Goal: Information Seeking & Learning: Check status

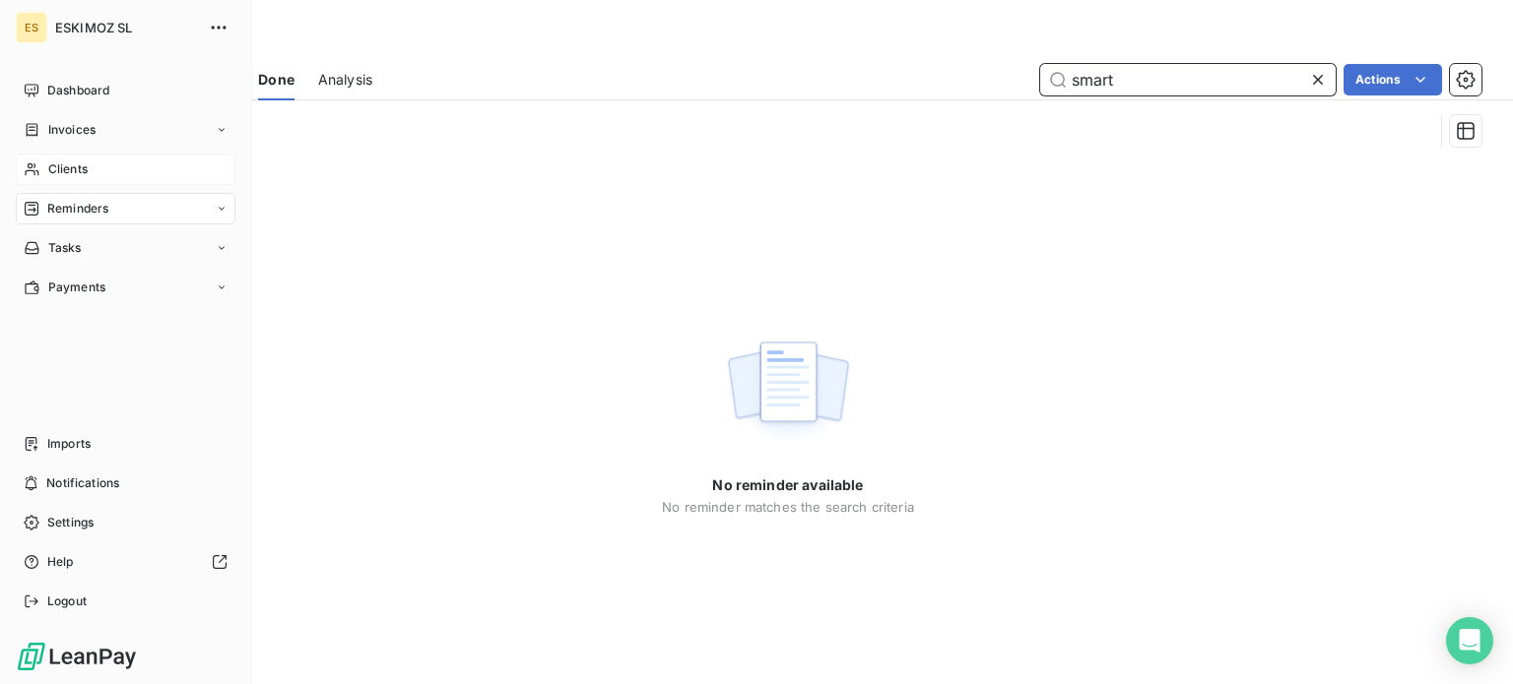
type input "smart"
click at [97, 168] on div "Clients" at bounding box center [126, 170] width 220 height 32
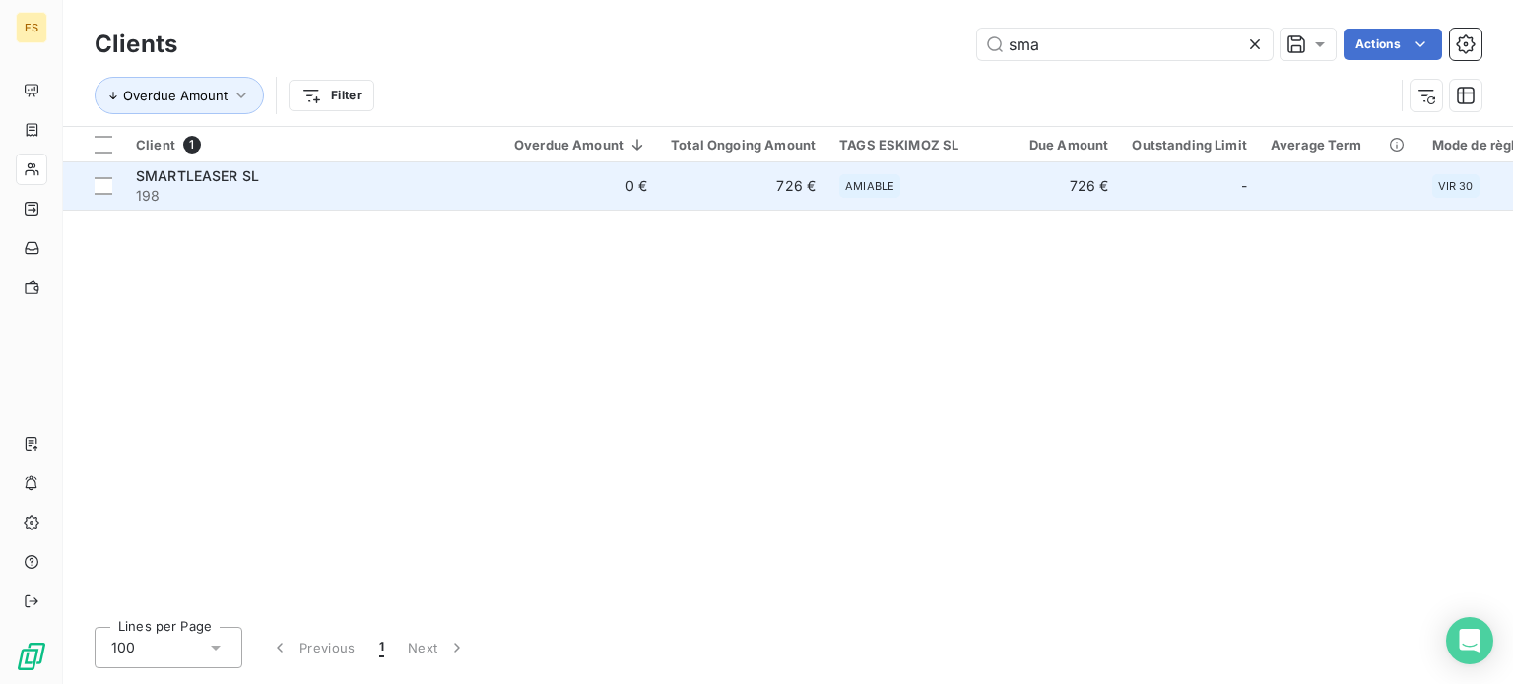
type input "sma"
click at [878, 190] on span "AMIABLE" at bounding box center [869, 186] width 49 height 12
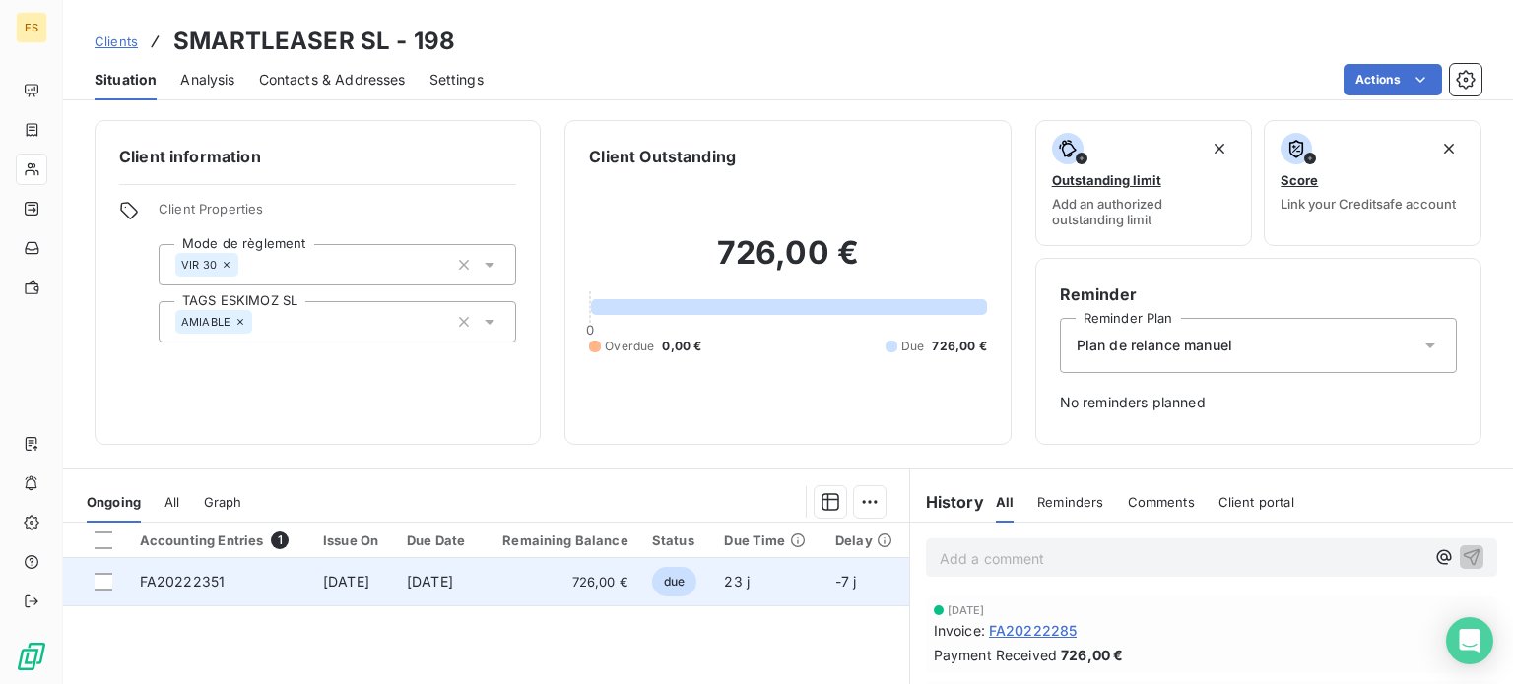
click at [628, 581] on span "726,00 €" at bounding box center [560, 582] width 135 height 20
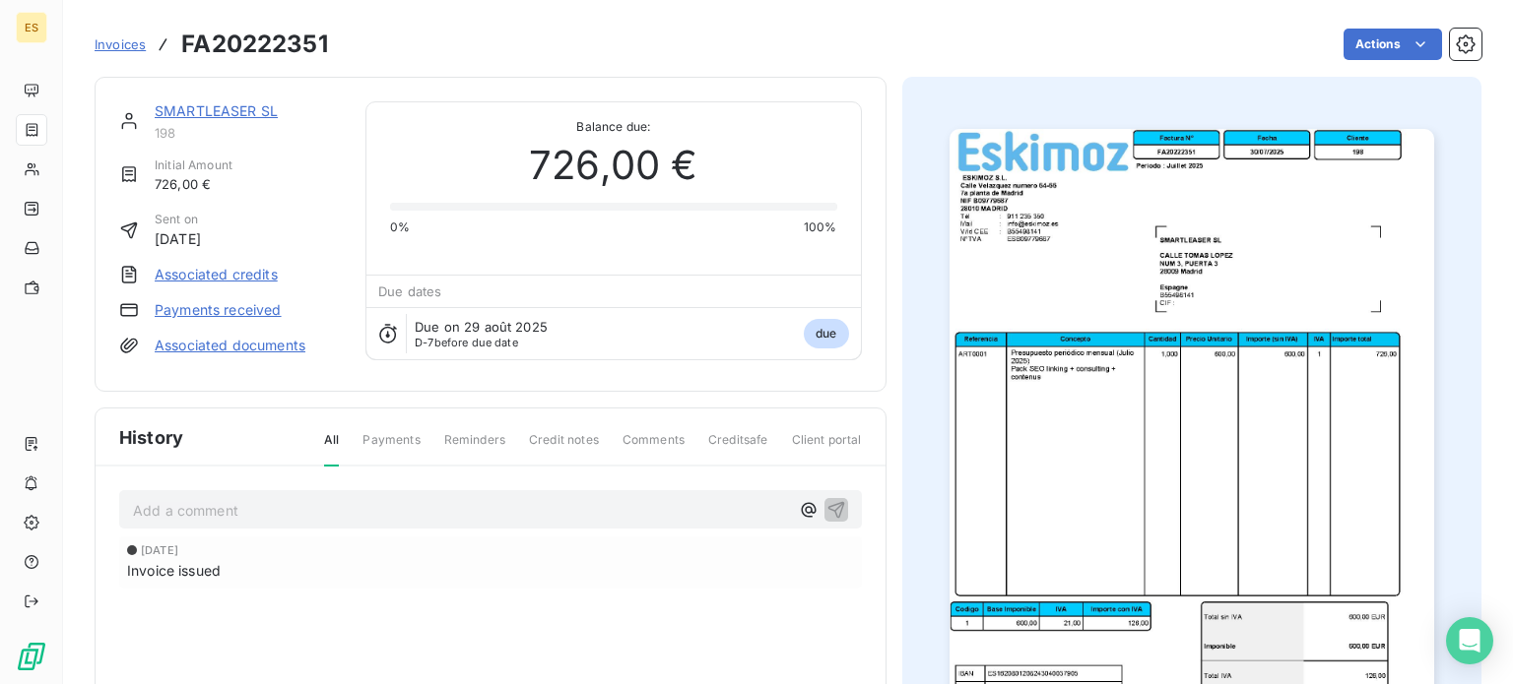
click at [245, 304] on link "Payments received" at bounding box center [218, 310] width 127 height 20
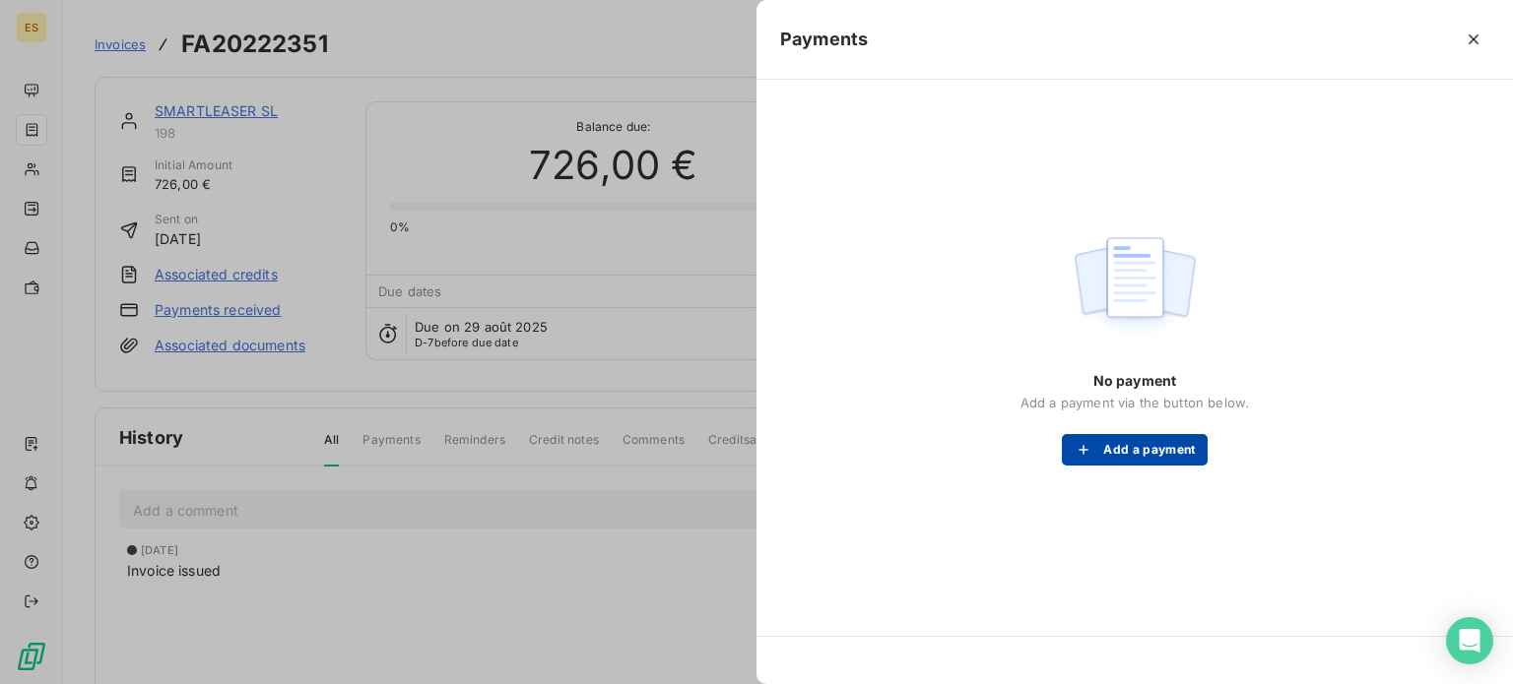
click at [1154, 452] on button "Add a payment" at bounding box center [1134, 450] width 145 height 32
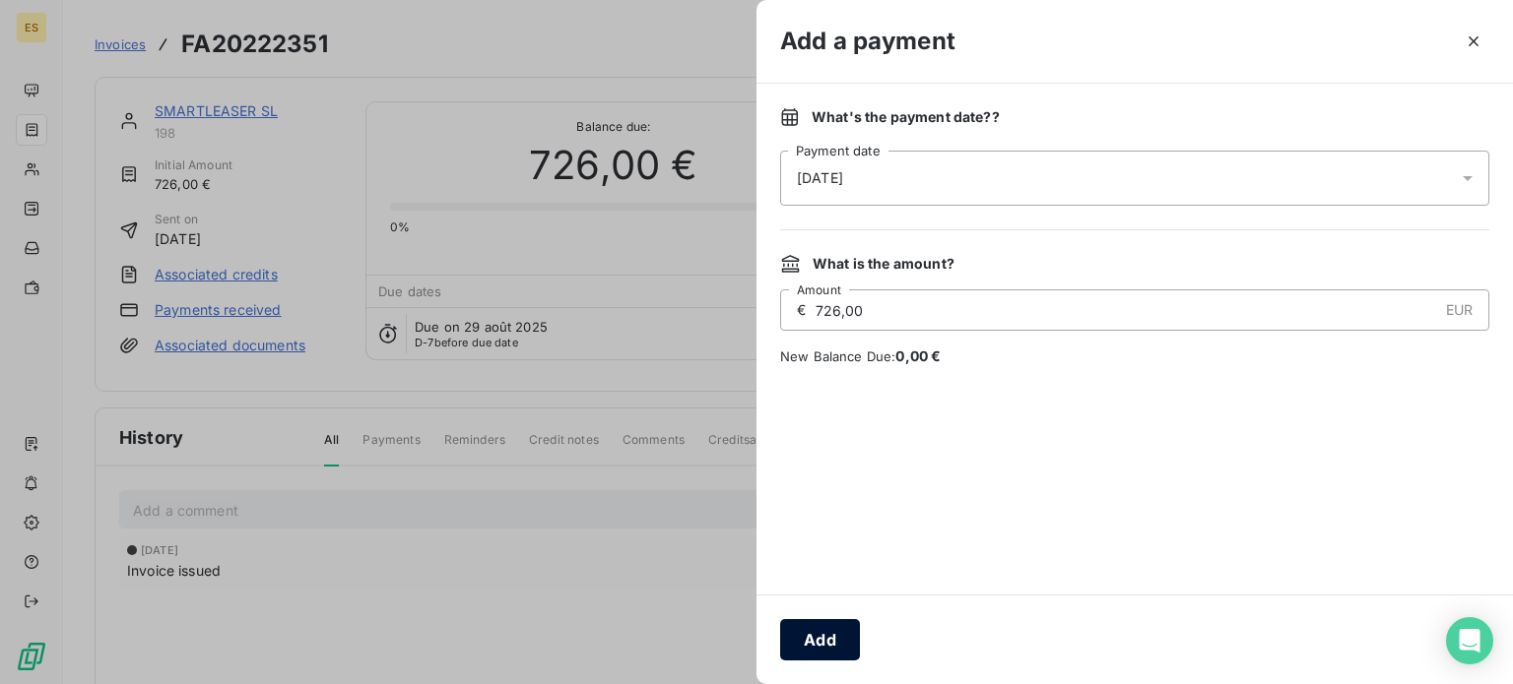
click at [809, 644] on button "Add" at bounding box center [820, 639] width 80 height 41
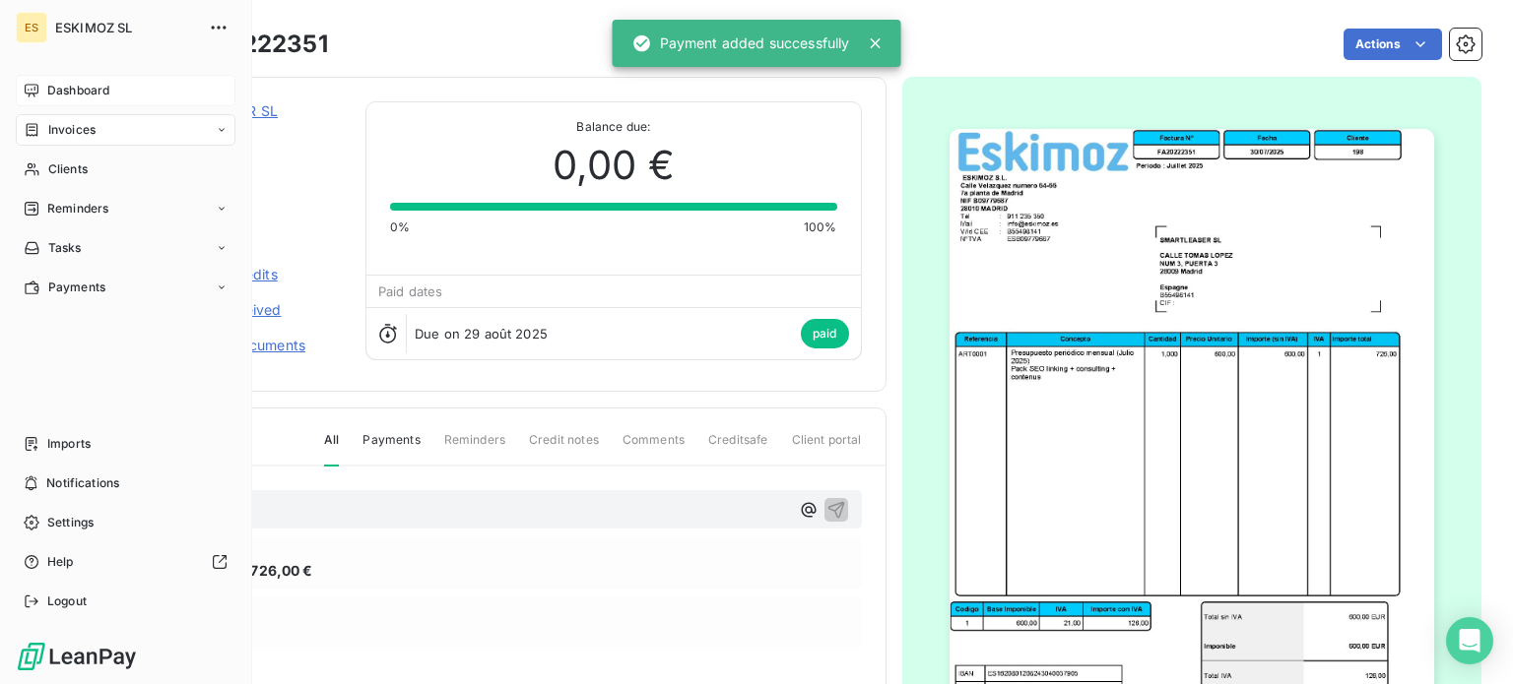
click at [70, 81] on div "Dashboard" at bounding box center [126, 91] width 220 height 32
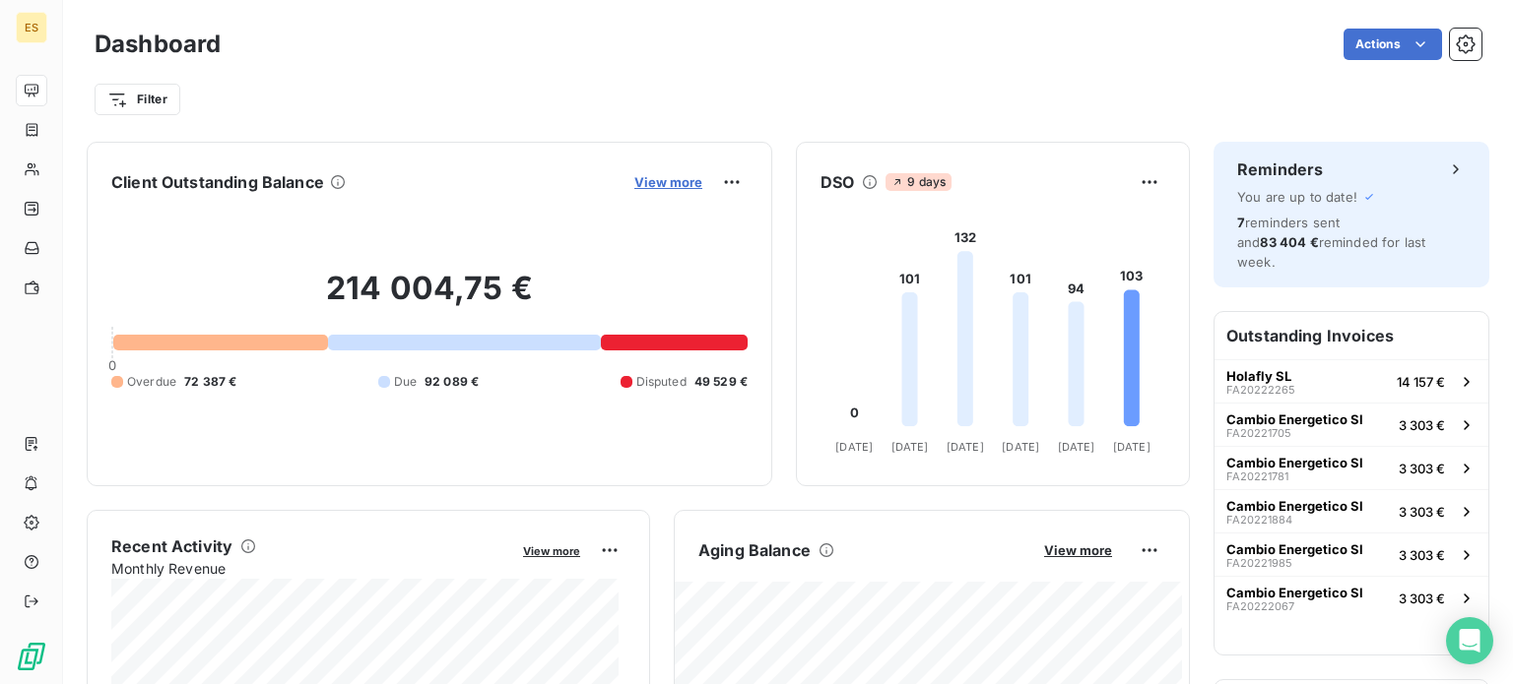
click at [670, 185] on span "View more" at bounding box center [668, 182] width 68 height 16
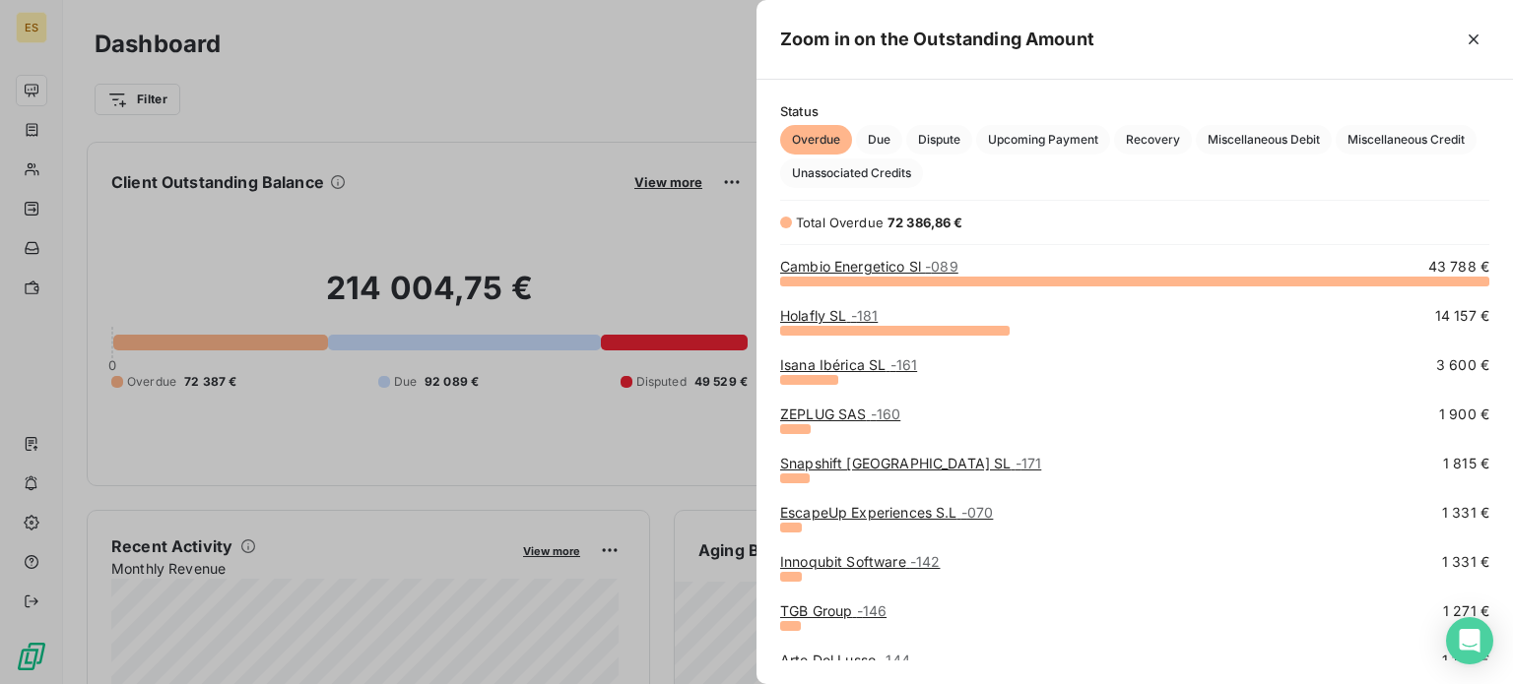
click at [829, 359] on link "Isana Ibérica SL - 161" at bounding box center [848, 364] width 137 height 17
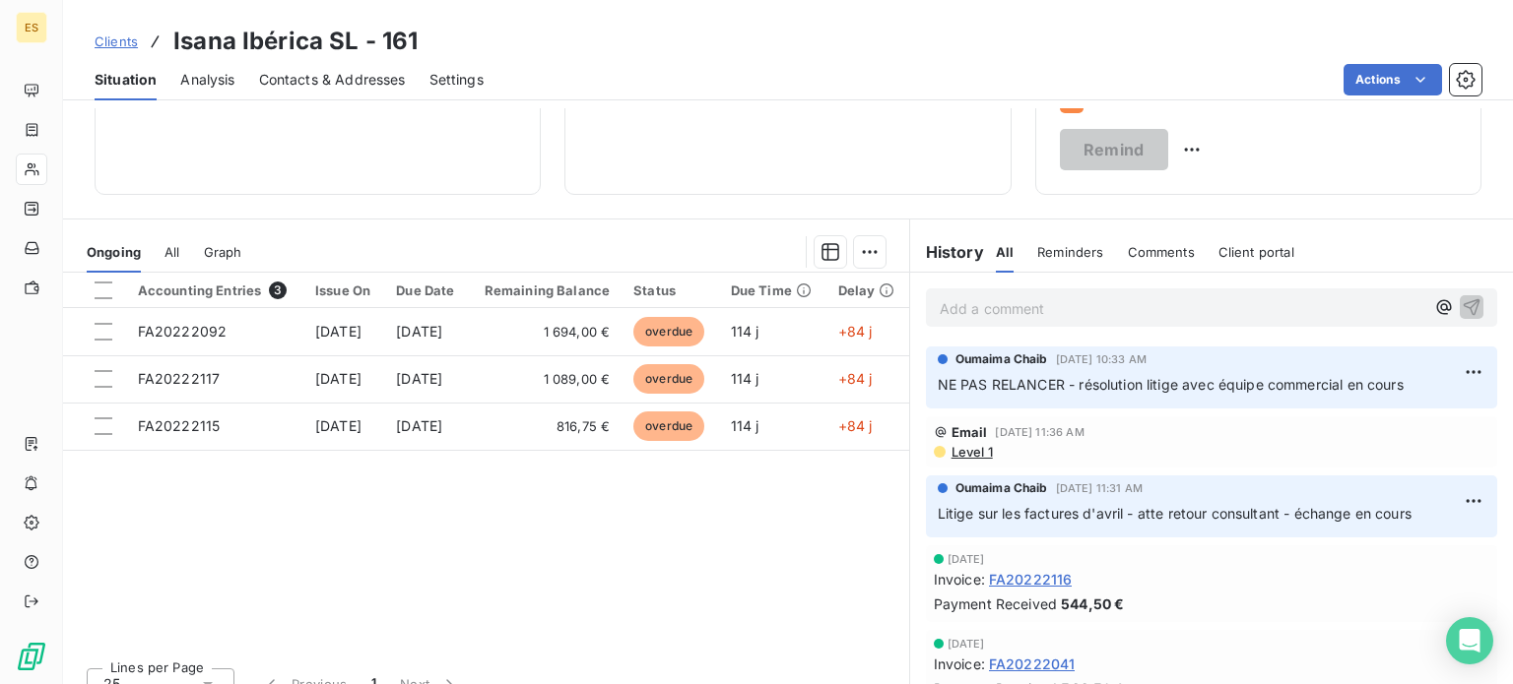
scroll to position [40, 0]
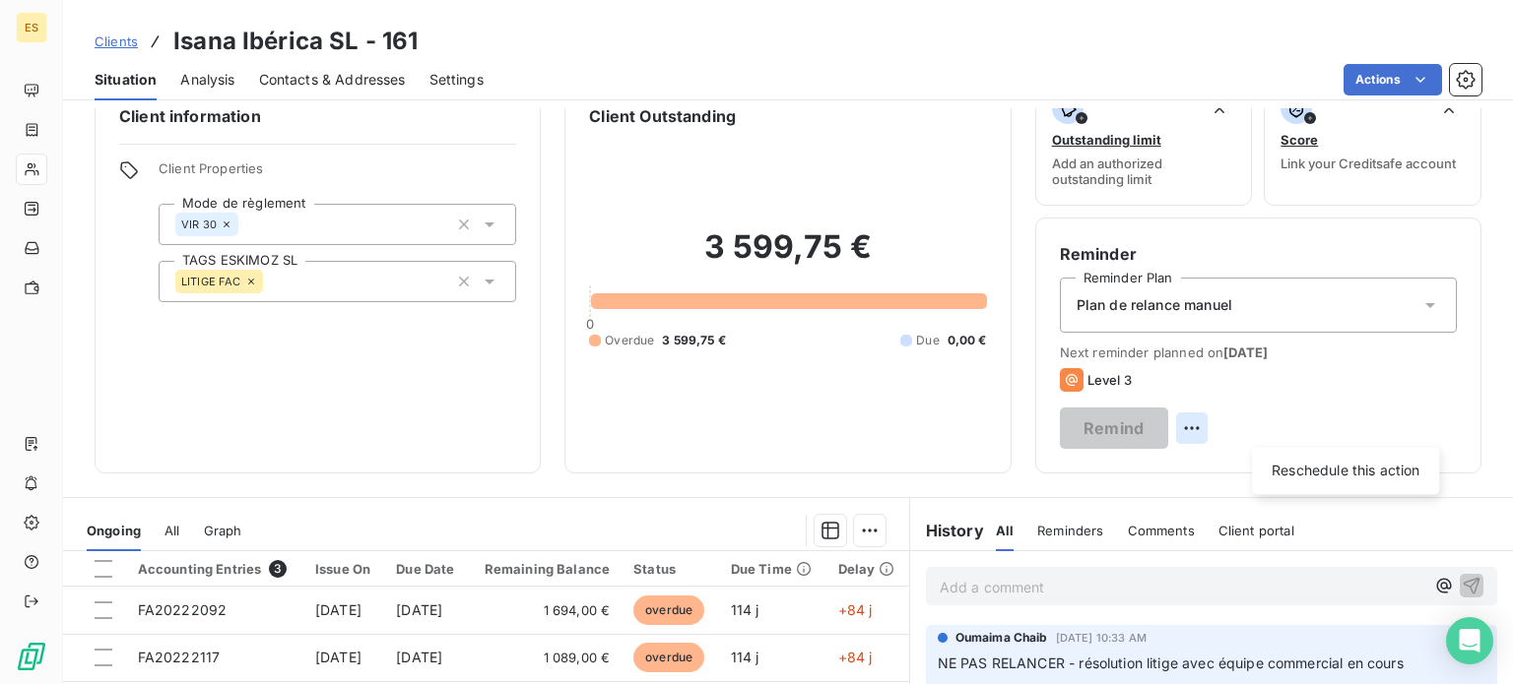
click at [1425, 420] on html "ES Clients Isana Ibérica SL - 161 Situation Analysis Contacts & Addresses Setti…" at bounding box center [756, 342] width 1513 height 684
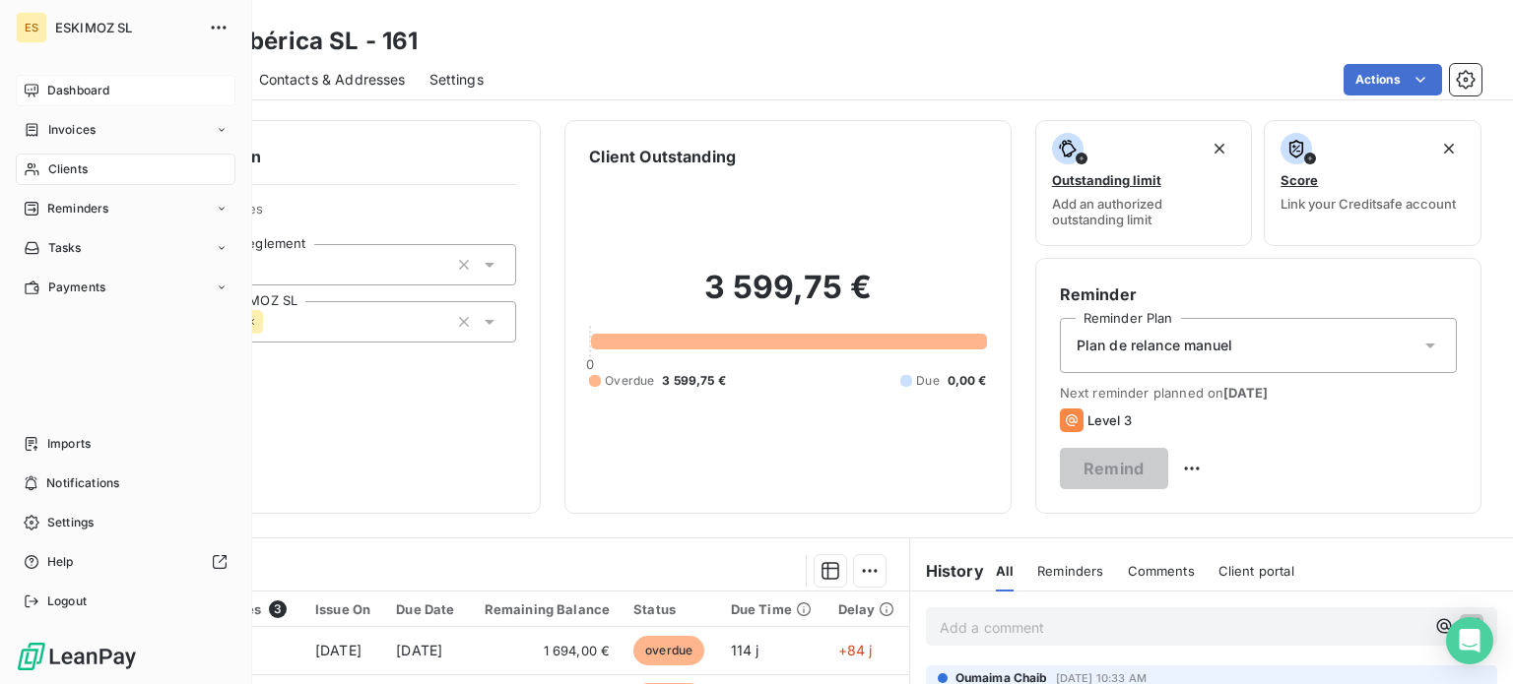
click at [47, 84] on span "Dashboard" at bounding box center [78, 91] width 62 height 18
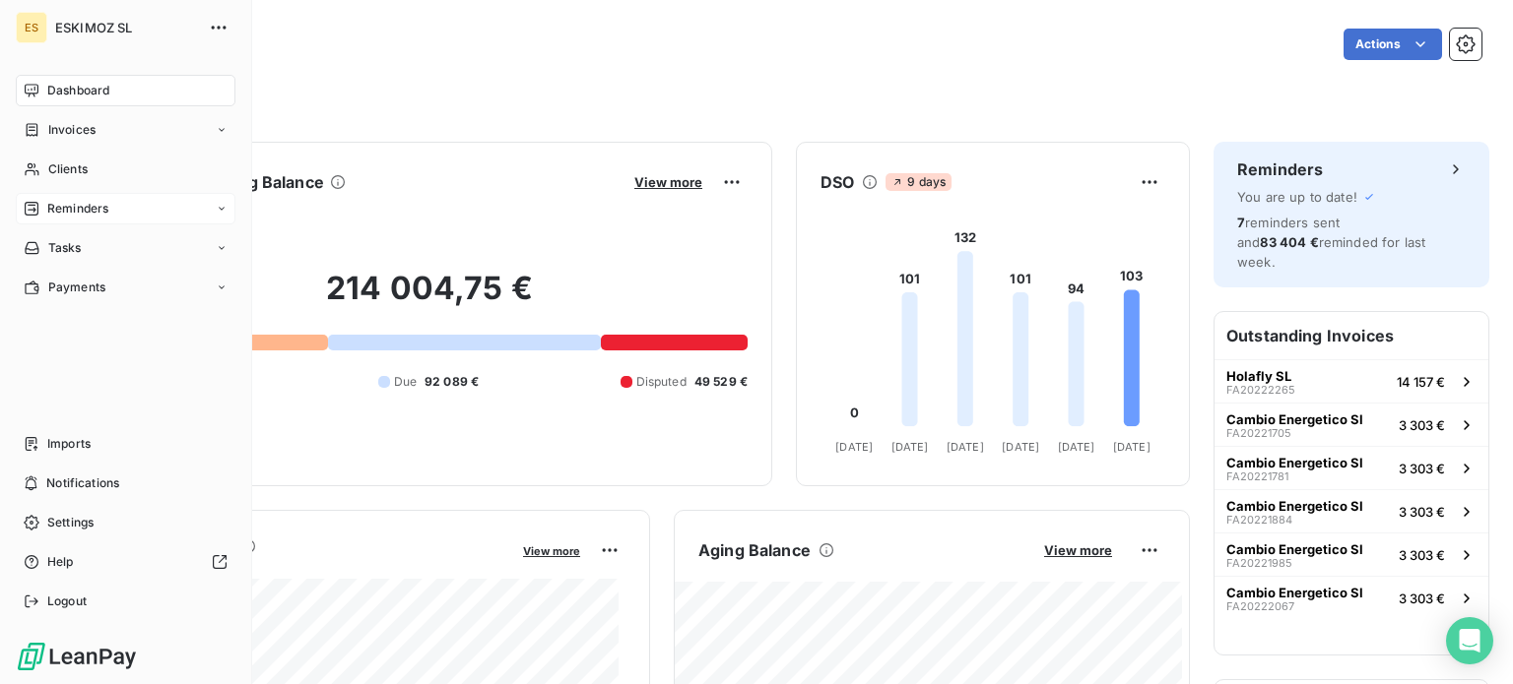
click at [118, 210] on div "Reminders" at bounding box center [126, 209] width 220 height 32
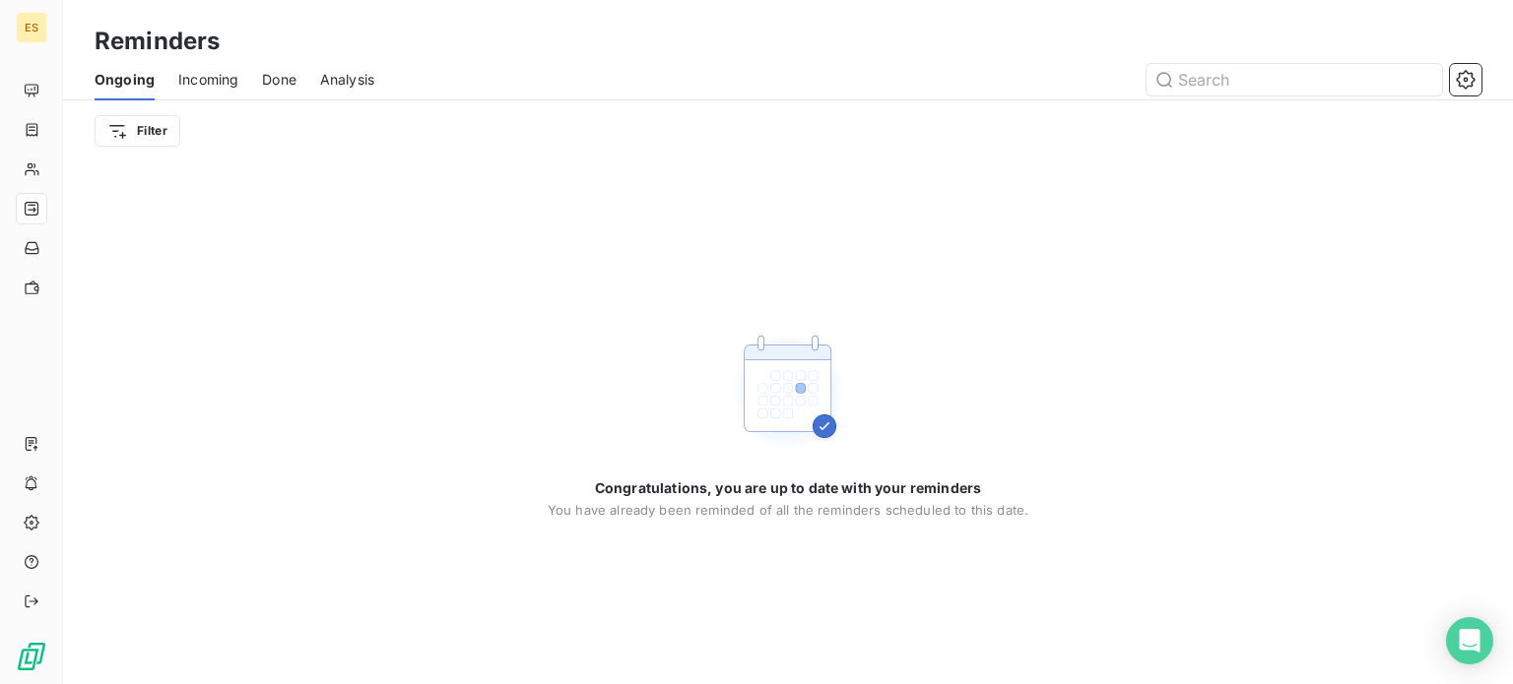
click at [193, 88] on span "Incoming" at bounding box center [208, 80] width 60 height 20
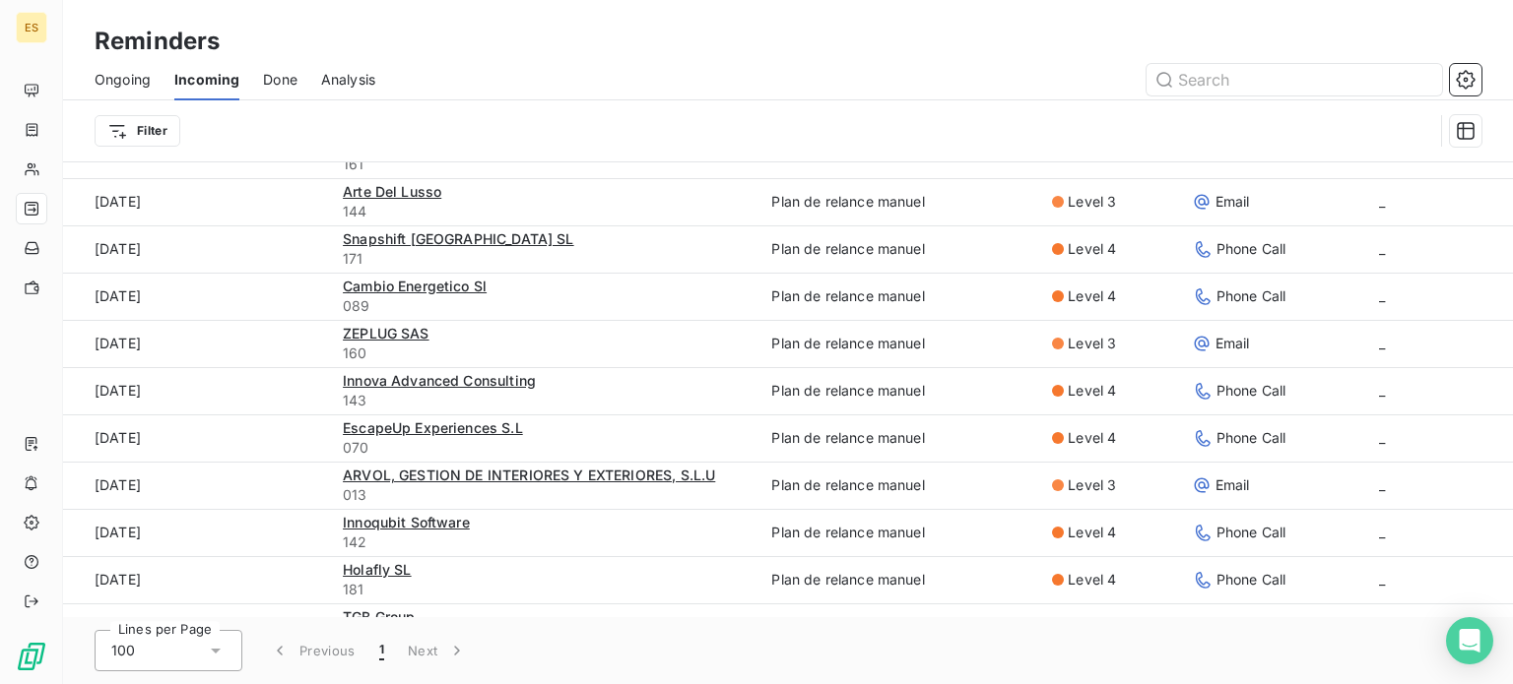
click at [283, 86] on span "Done" at bounding box center [280, 80] width 34 height 20
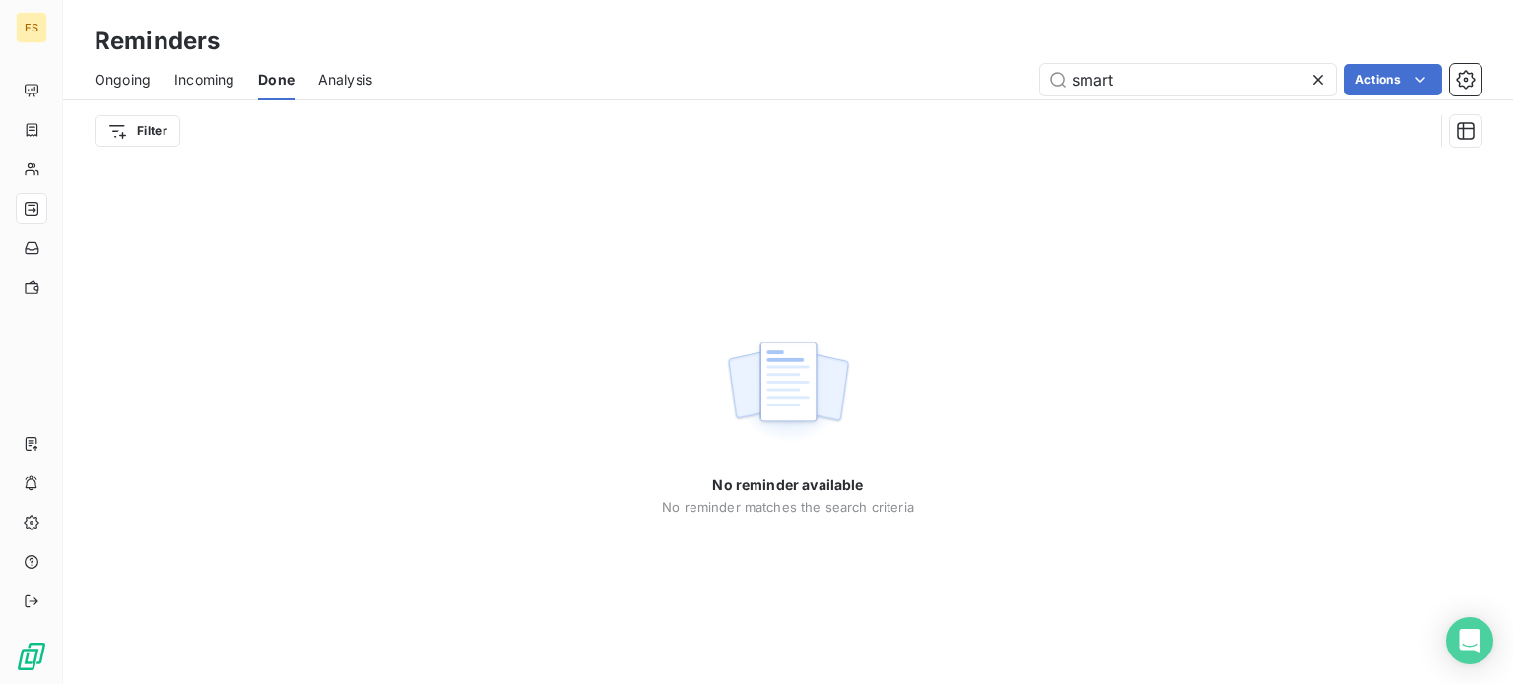
click at [348, 82] on span "Analysis" at bounding box center [345, 80] width 54 height 20
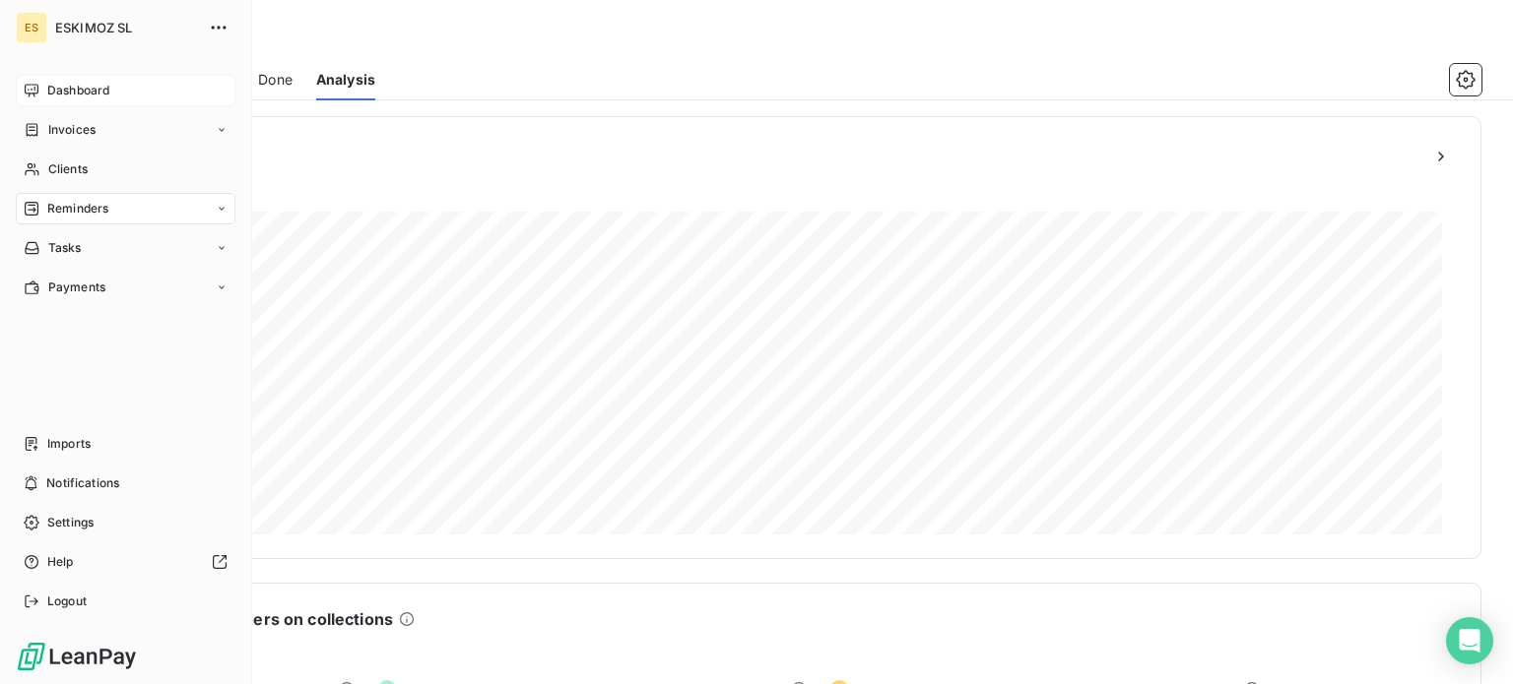
click at [57, 85] on span "Dashboard" at bounding box center [78, 91] width 62 height 18
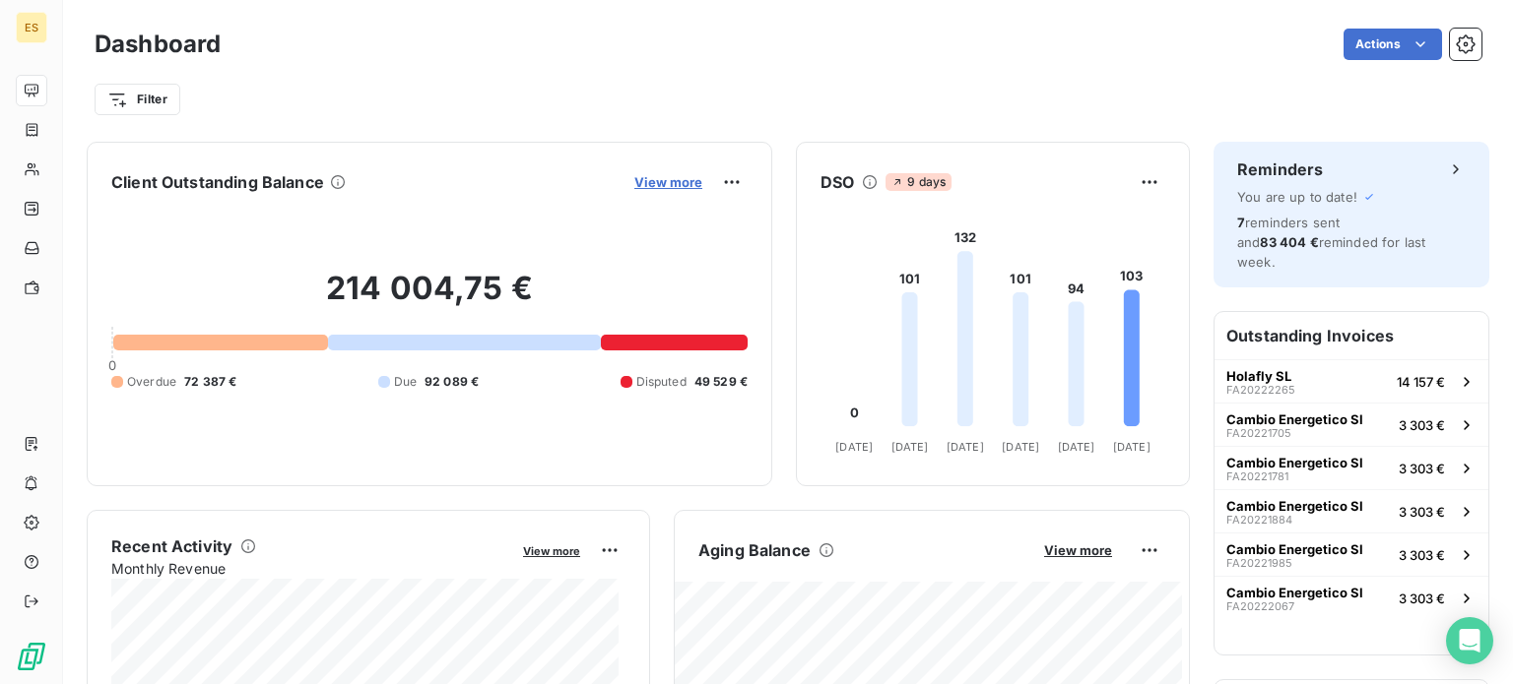
click at [668, 186] on span "View more" at bounding box center [668, 182] width 68 height 16
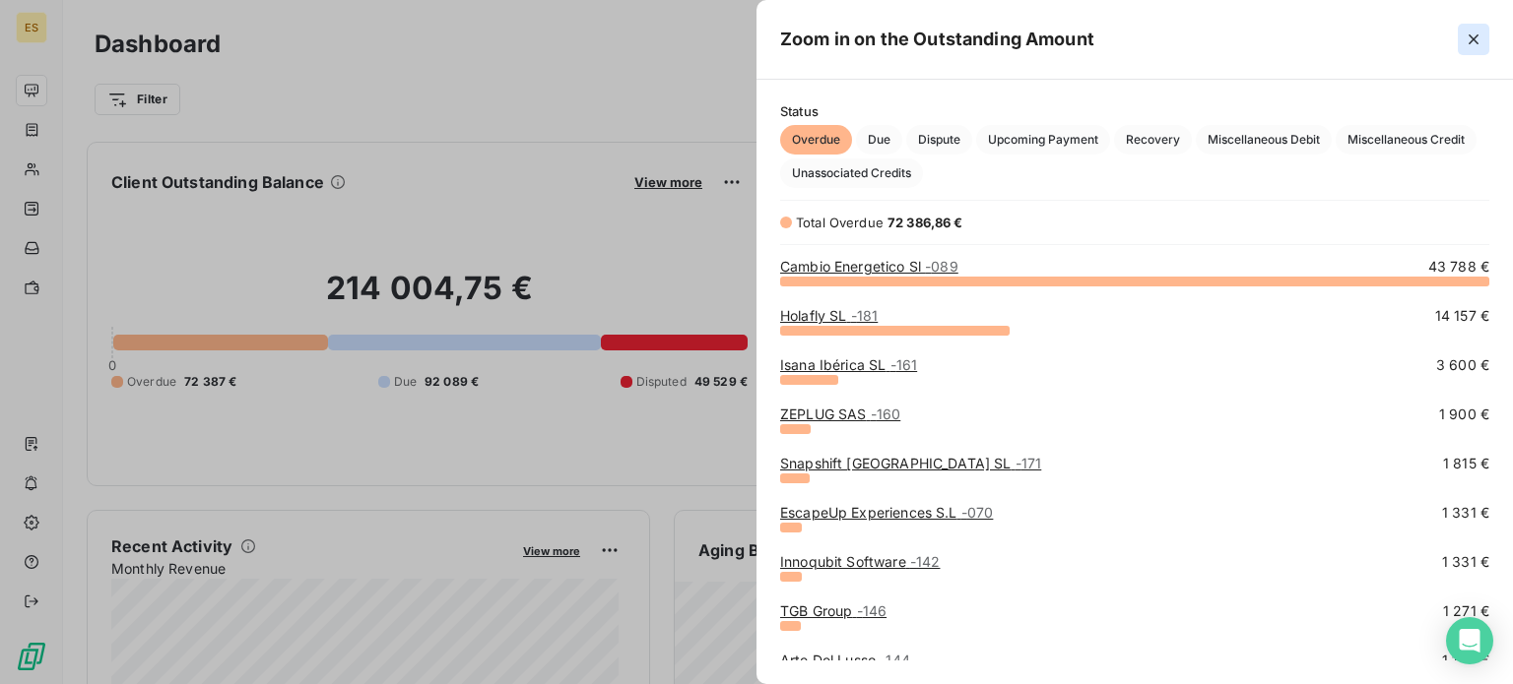
click at [1475, 35] on icon "button" at bounding box center [1473, 39] width 10 height 10
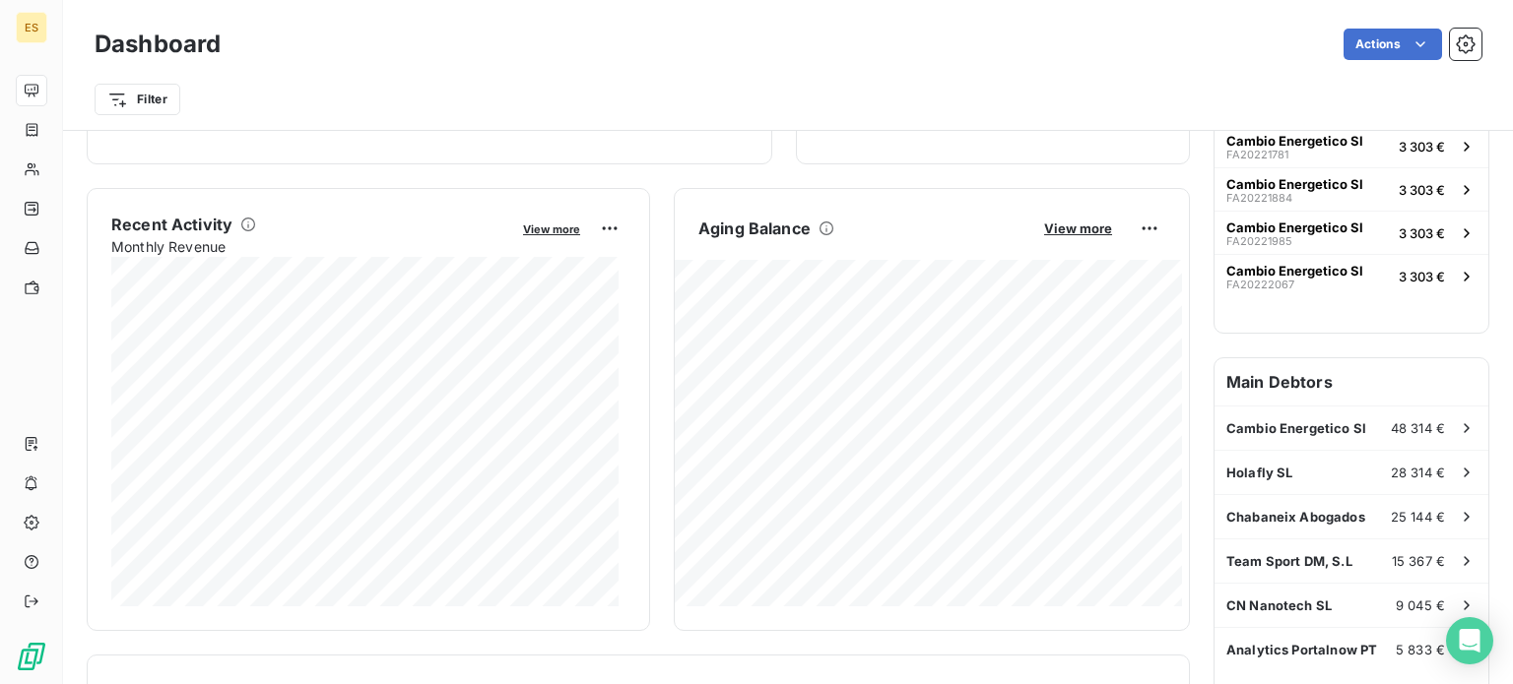
scroll to position [500, 0]
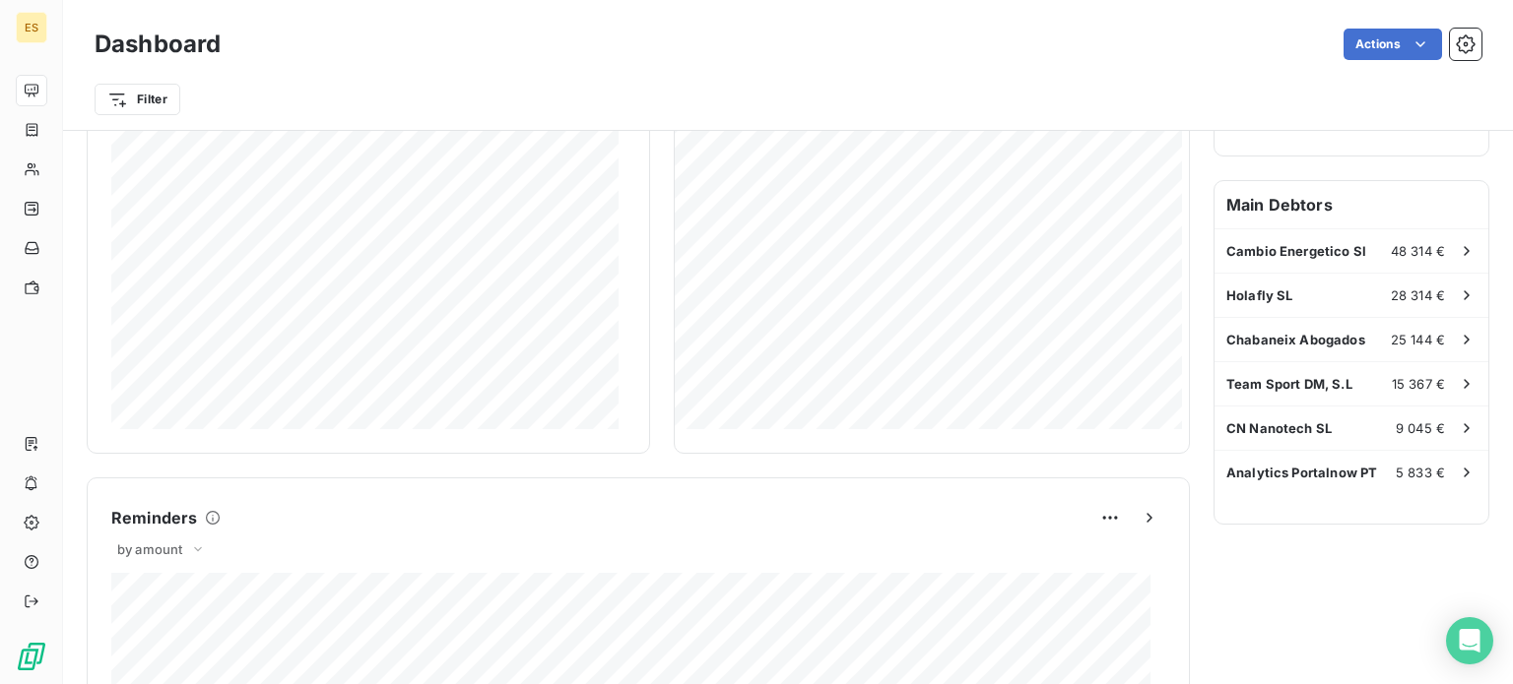
click at [1272, 181] on h6 "Main Debtors" at bounding box center [1351, 204] width 274 height 47
click at [1248, 465] on span "Analytics Portalnow PT" at bounding box center [1301, 473] width 151 height 16
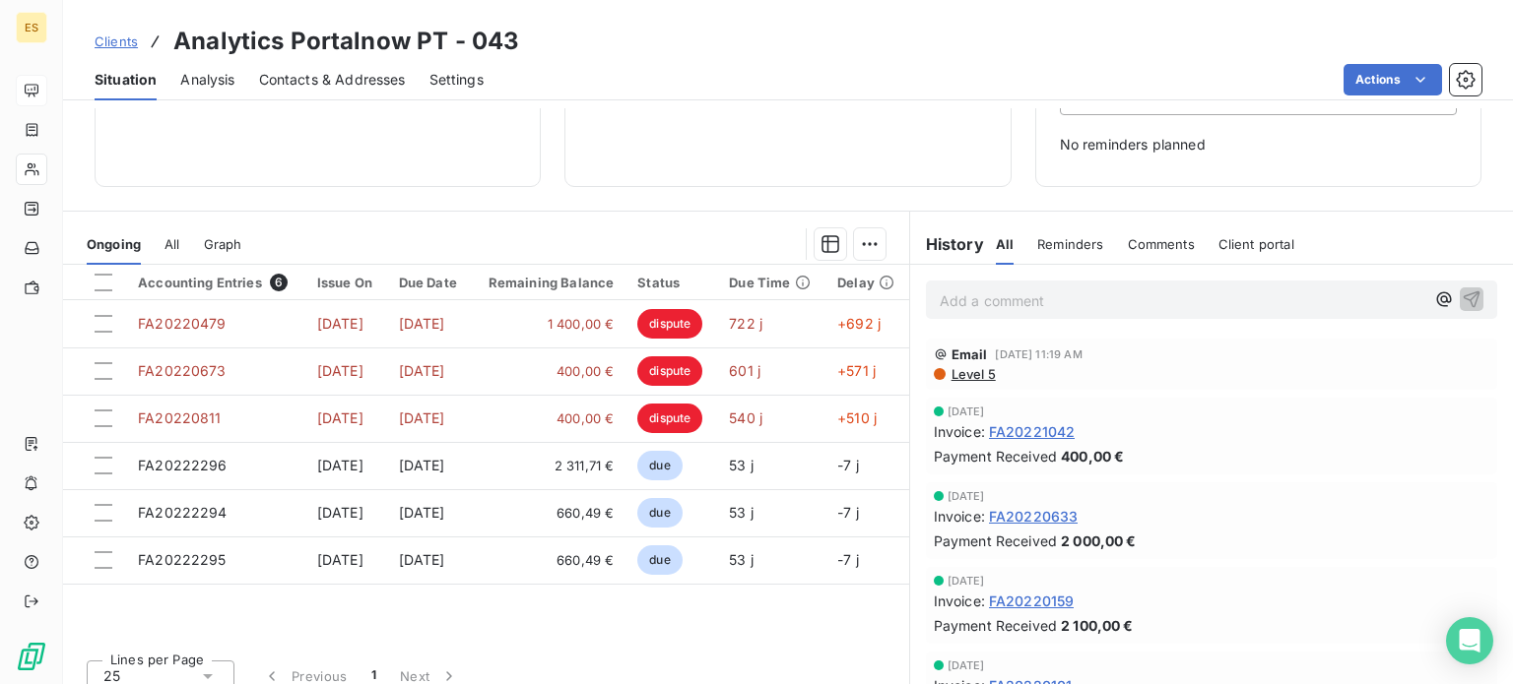
scroll to position [276, 0]
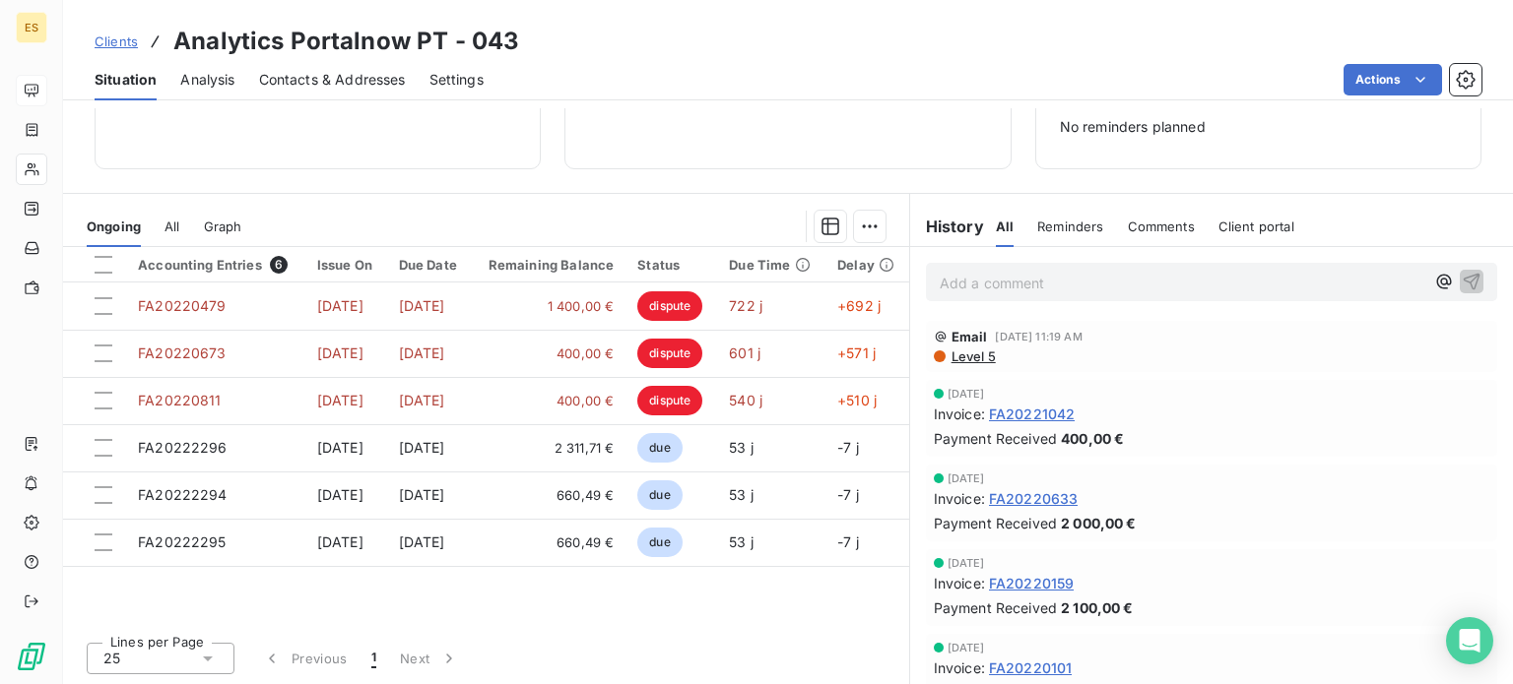
click at [973, 353] on span "Level 5" at bounding box center [972, 357] width 46 height 16
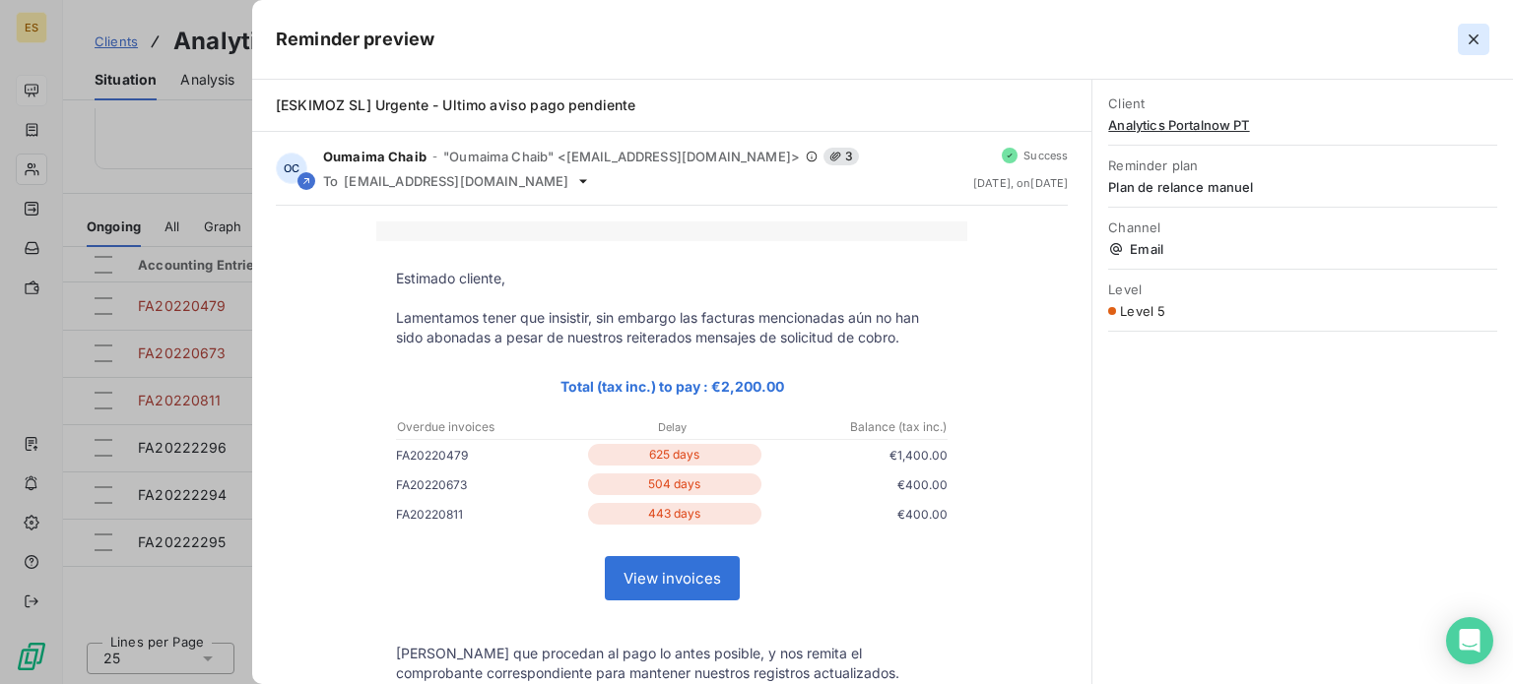
click at [1461, 41] on button "button" at bounding box center [1473, 40] width 32 height 32
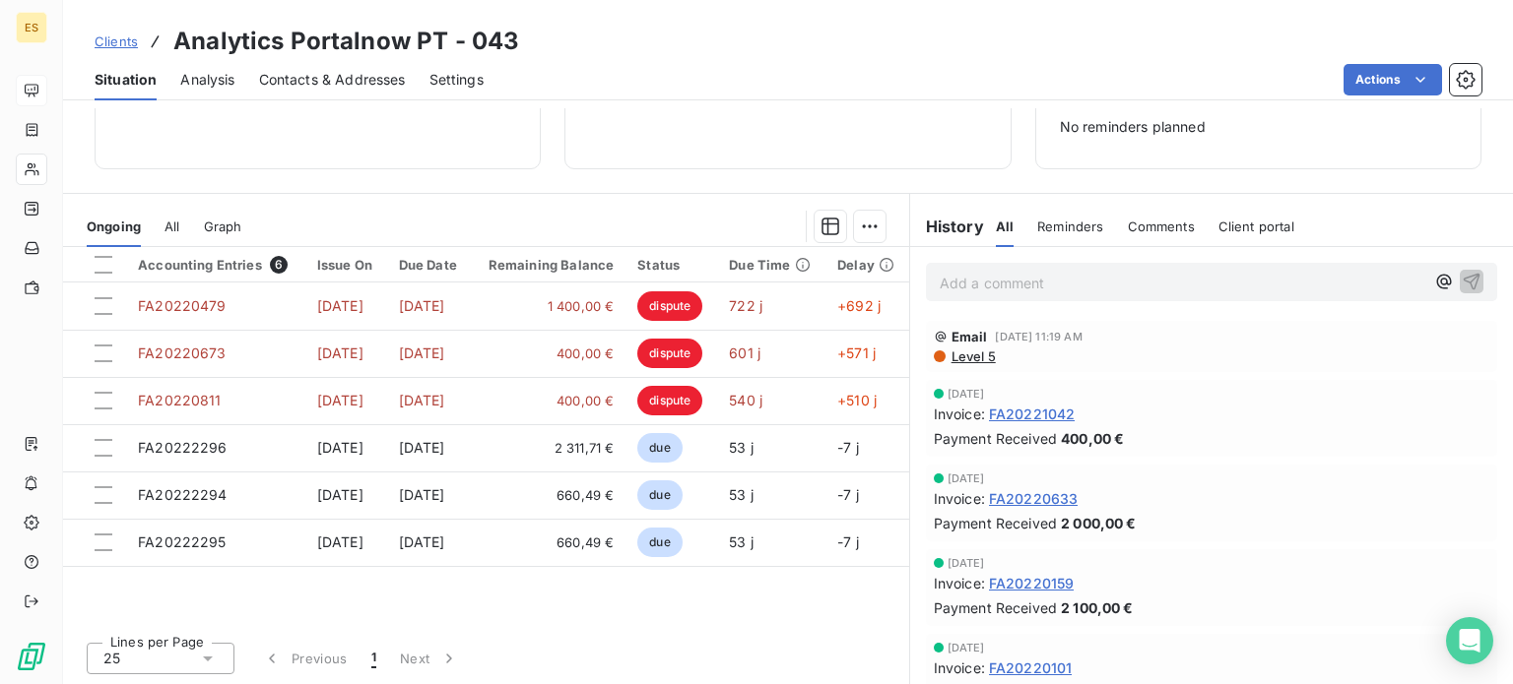
click at [1461, 41] on div "Clients Analytics Portalnow PT - 043" at bounding box center [788, 41] width 1450 height 35
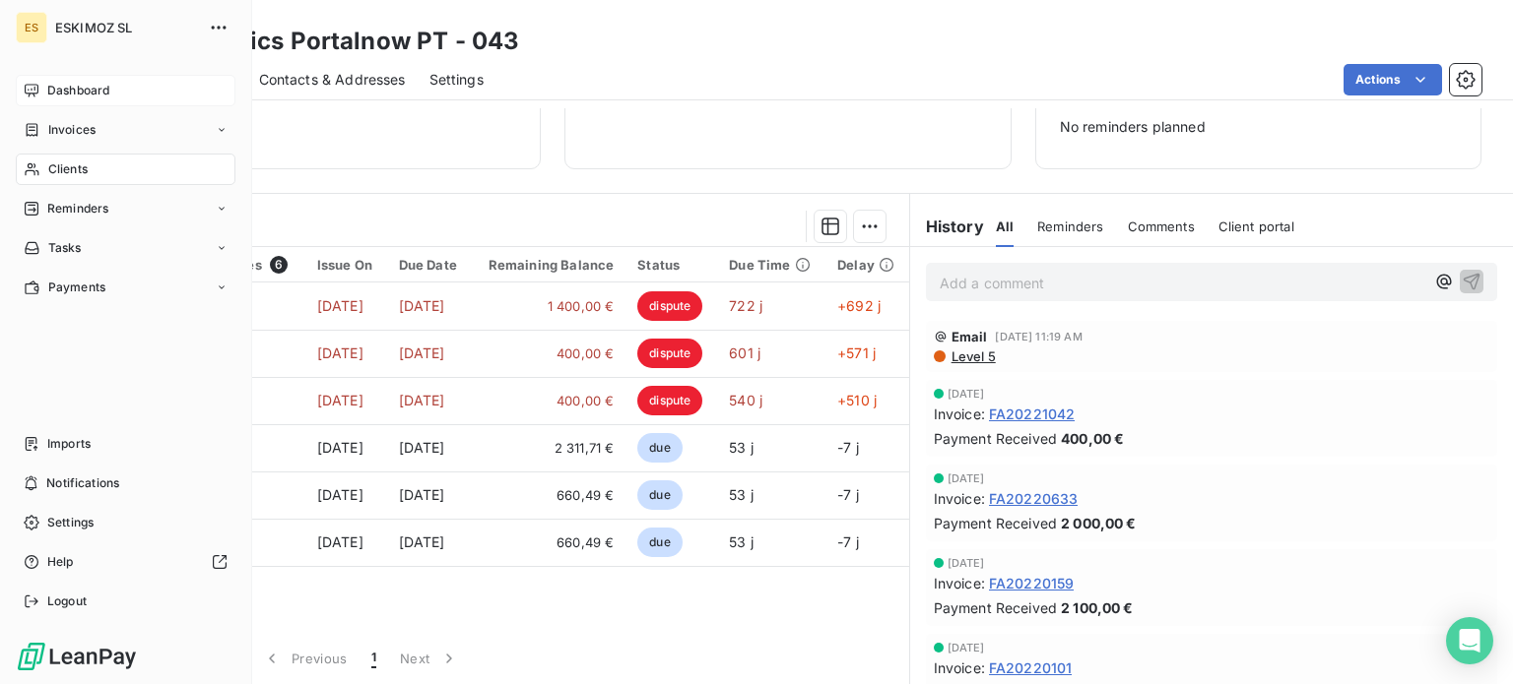
click at [106, 62] on div "ES ESKIMOZ SL Dashboard Invoices Clients Reminders Tasks Payments Imports Notif…" at bounding box center [126, 342] width 252 height 684
click at [126, 72] on div "ES ESKIMOZ SL Dashboard Invoices Clients Reminders Tasks Payments Imports Notif…" at bounding box center [126, 342] width 252 height 684
click at [132, 81] on div "Dashboard" at bounding box center [126, 91] width 220 height 32
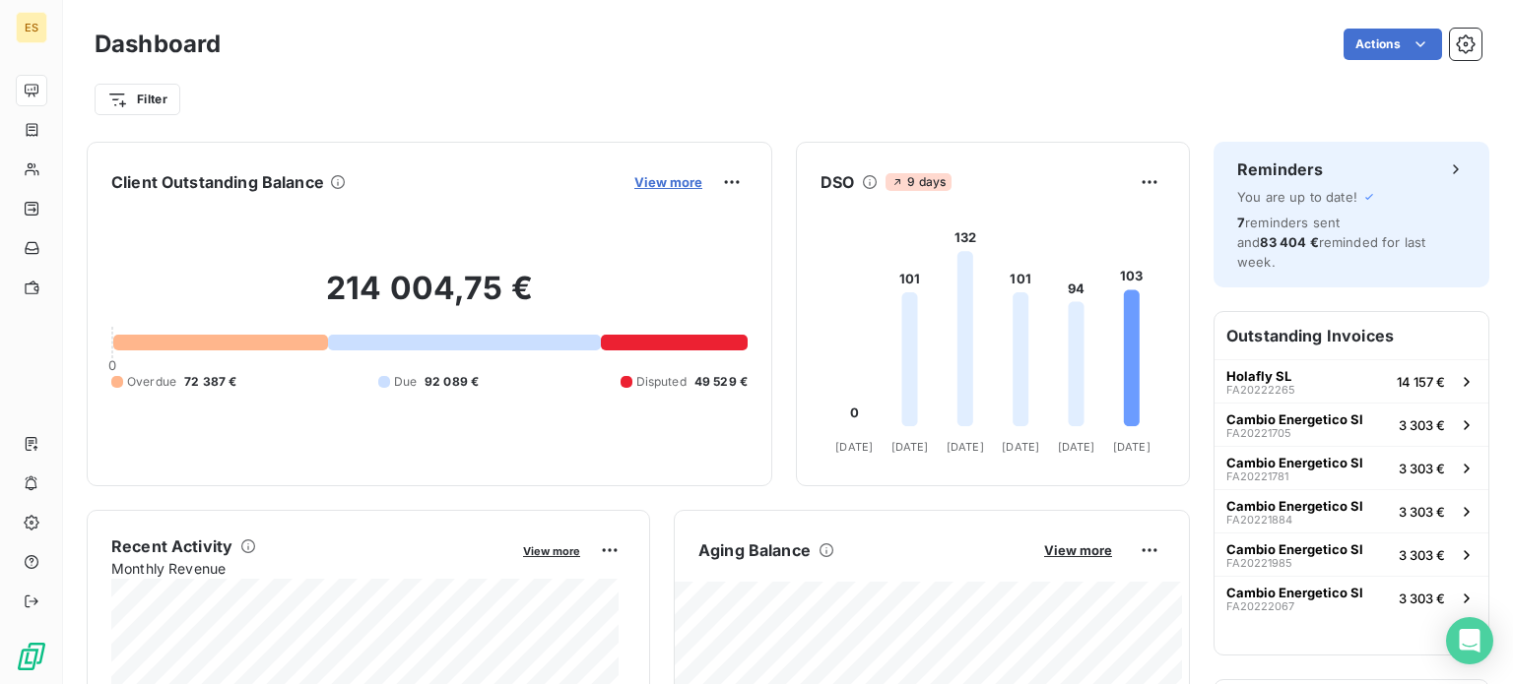
click at [634, 176] on span "View more" at bounding box center [668, 182] width 68 height 16
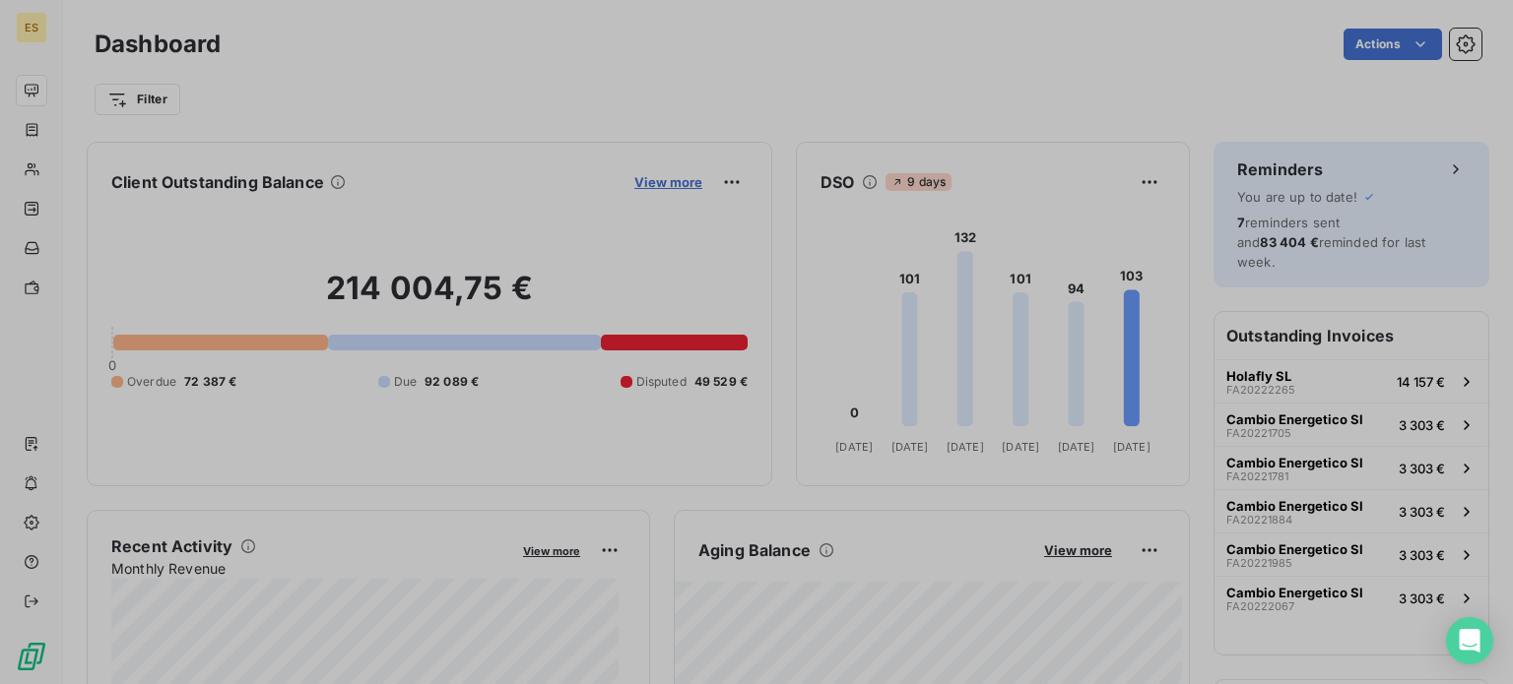
scroll to position [670, 741]
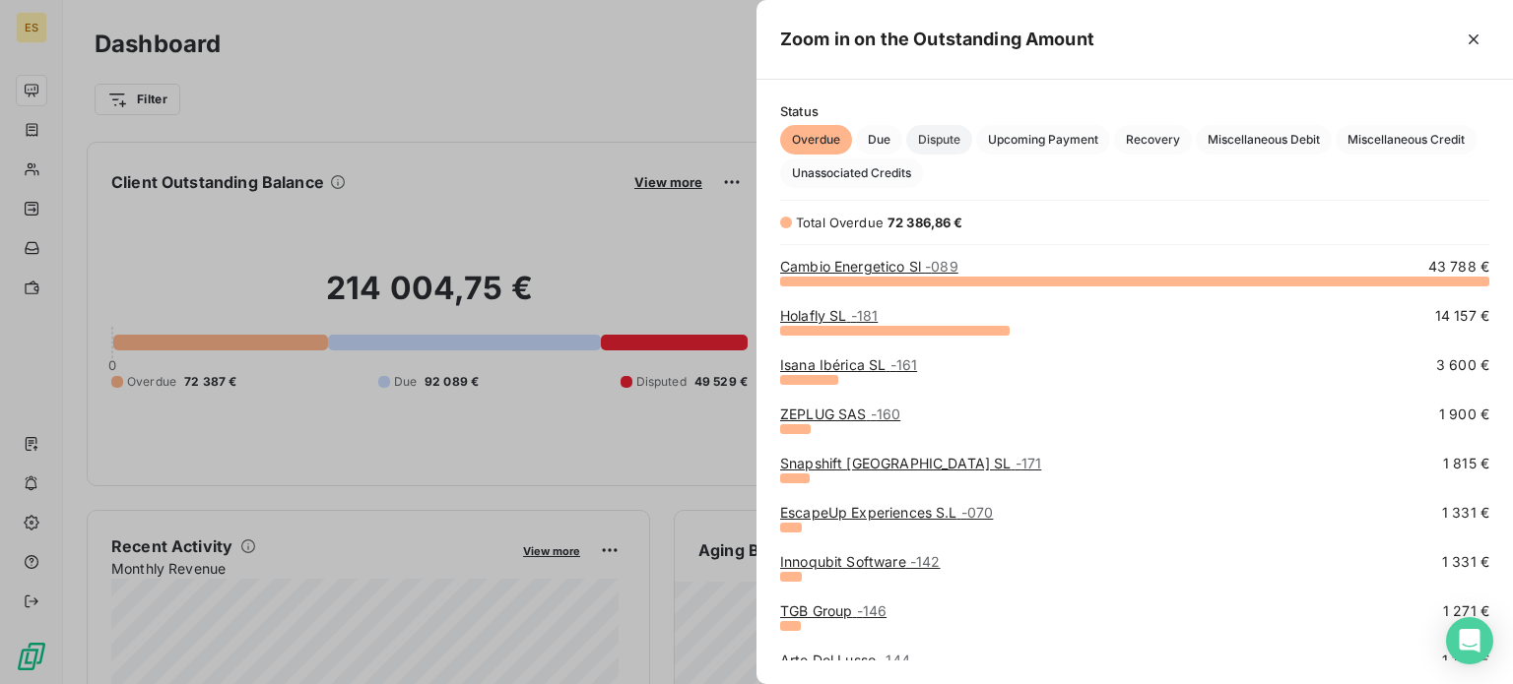
click at [955, 127] on span "Dispute" at bounding box center [939, 140] width 66 height 30
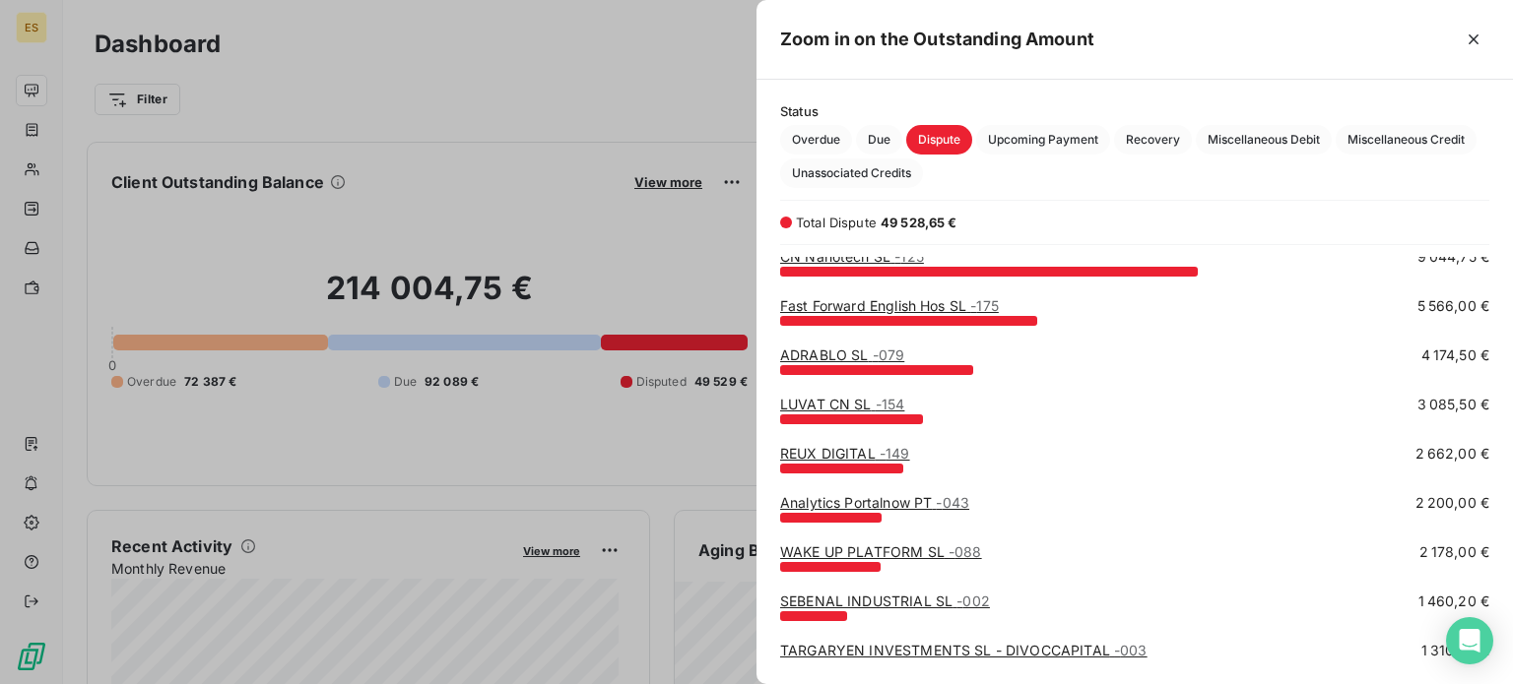
scroll to position [0, 0]
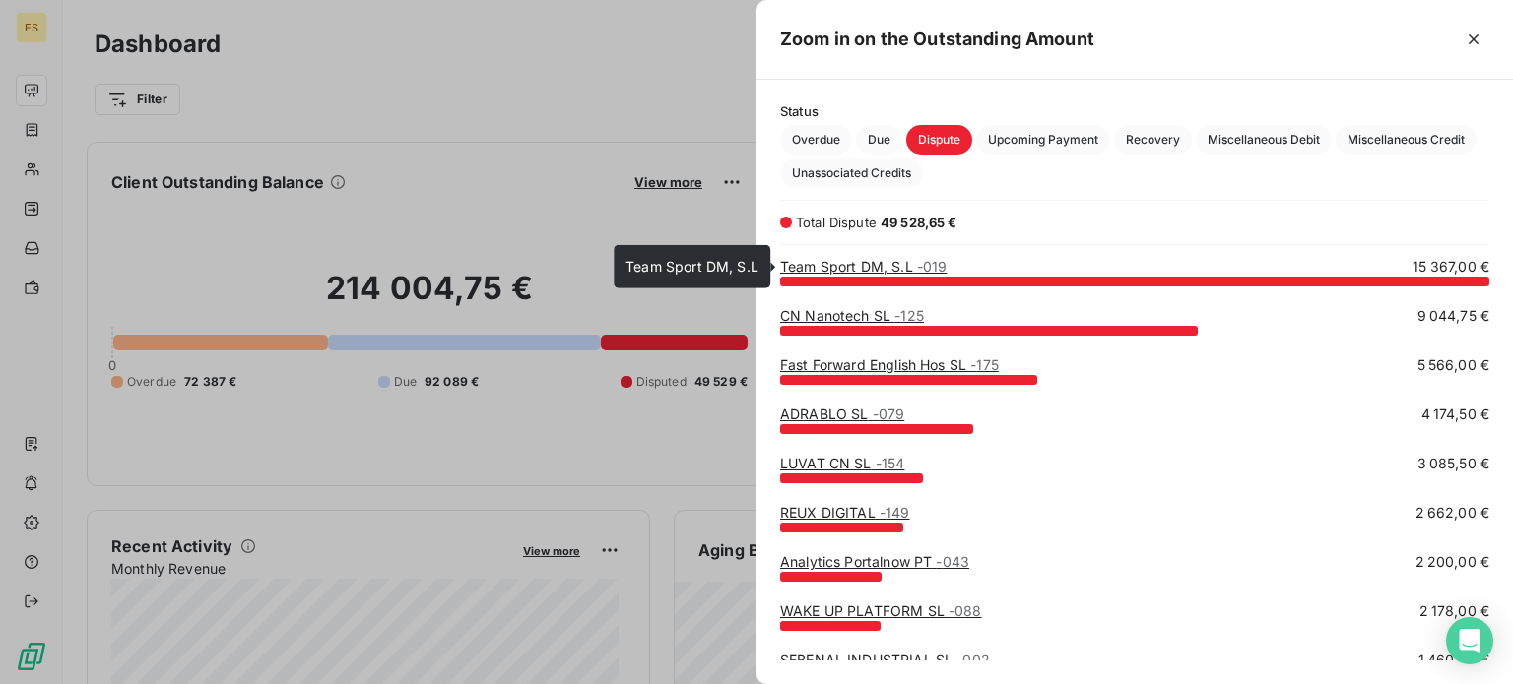
click at [809, 261] on link "Team Sport DM, S.L - 019" at bounding box center [863, 266] width 166 height 17
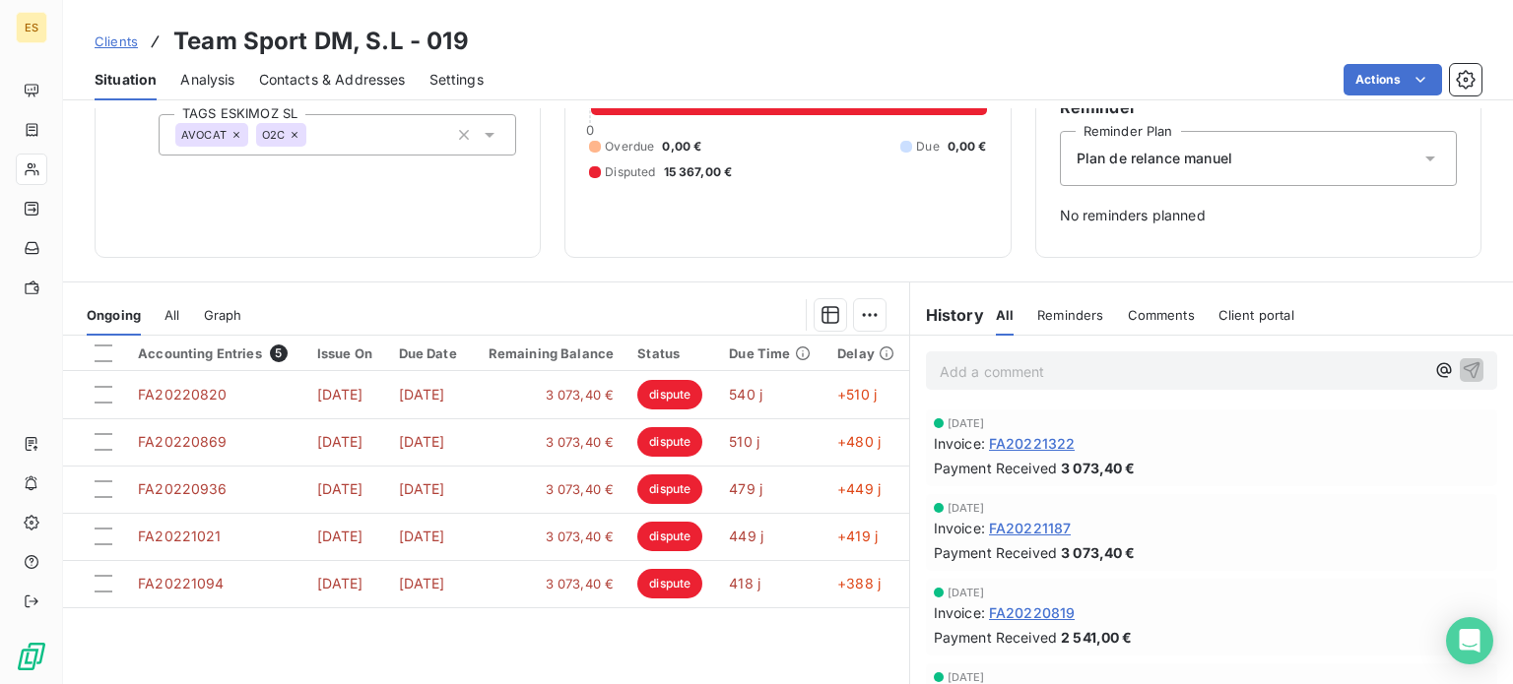
scroll to position [207, 0]
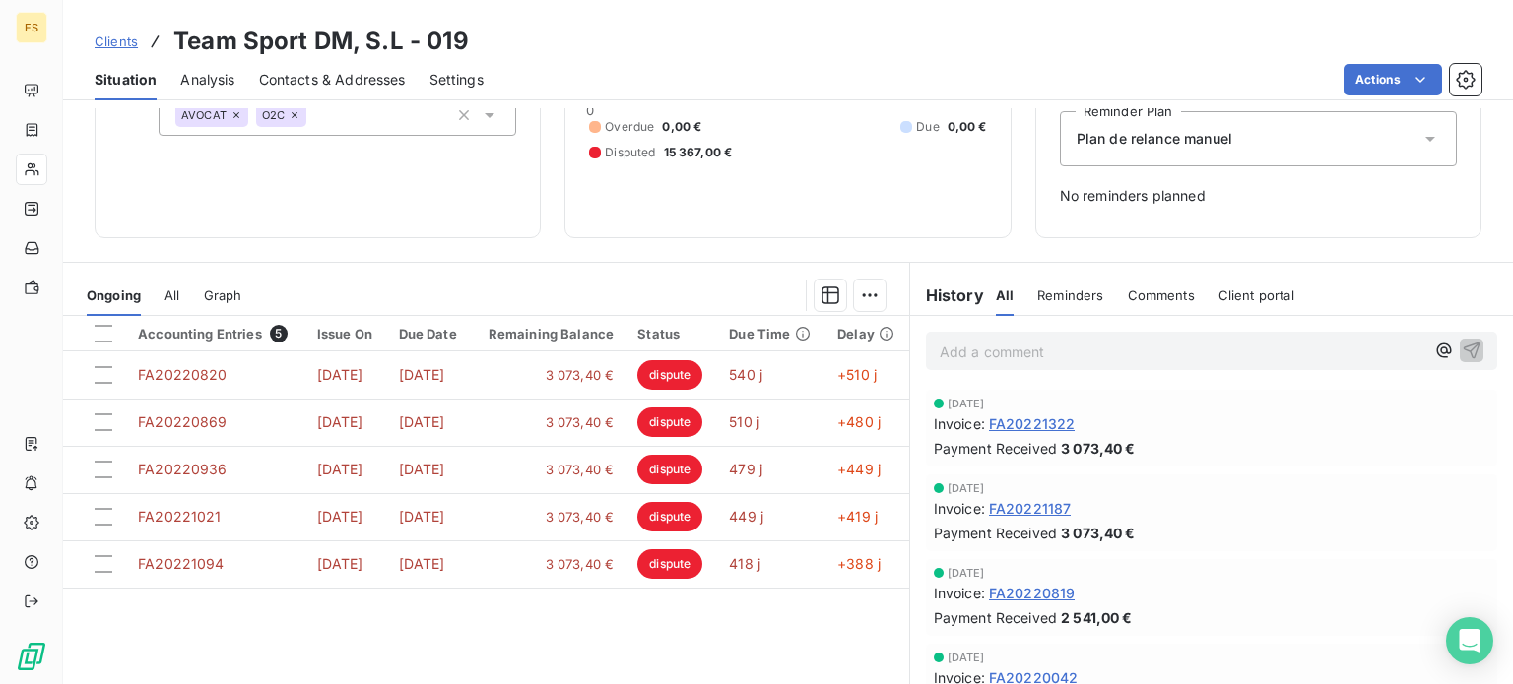
click at [542, 593] on div "Accounting Entries 5 Issue On Due Date Remaining Balance Status Due Time Delay …" at bounding box center [486, 505] width 846 height 379
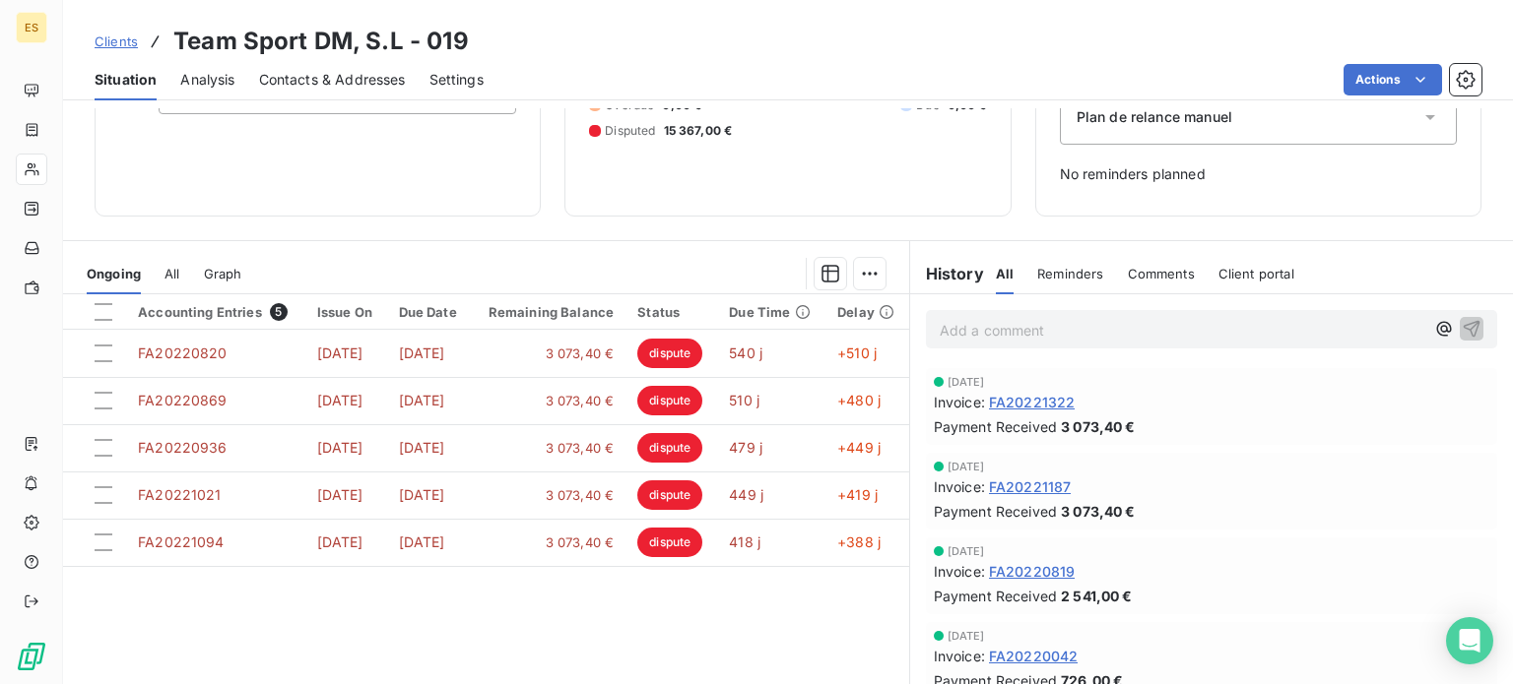
scroll to position [225, 0]
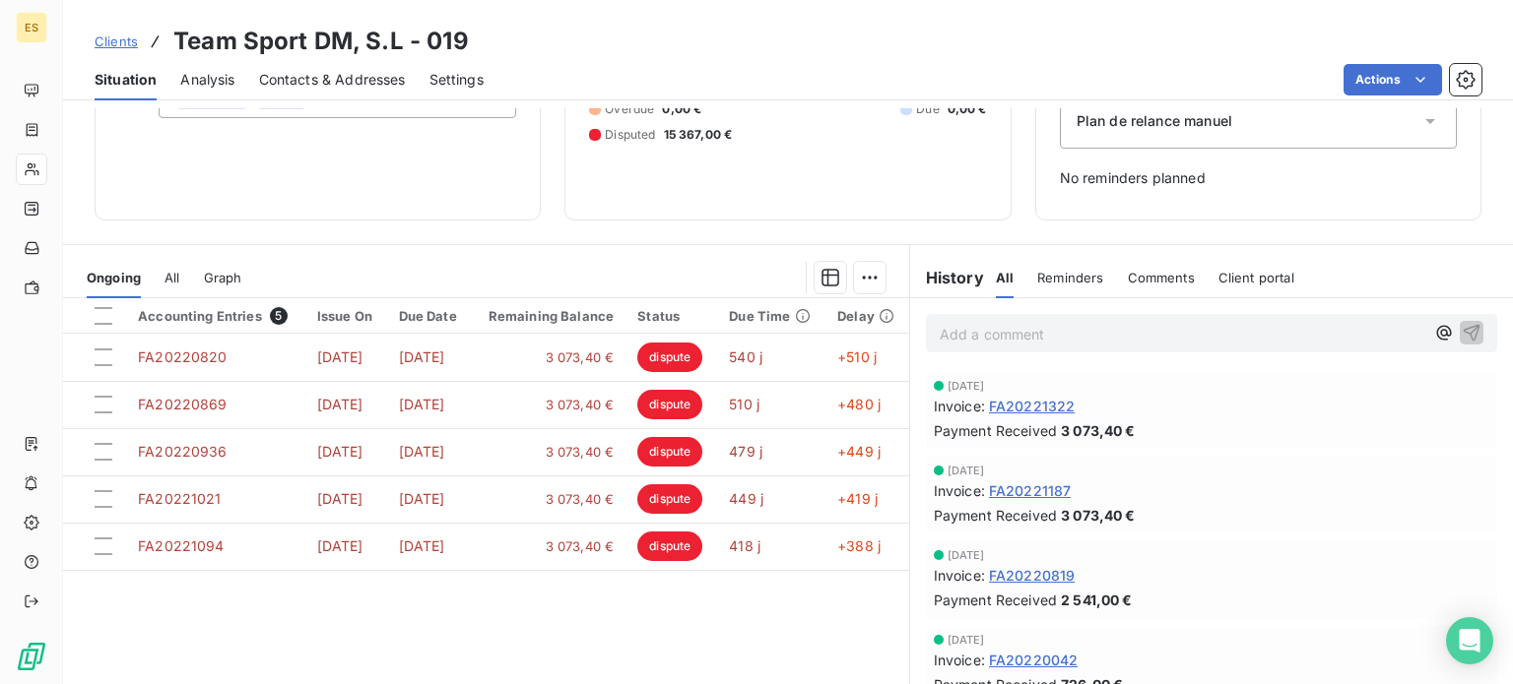
click at [1482, 302] on div "Add a comment ﻿" at bounding box center [1211, 333] width 603 height 70
click at [1012, 33] on div "Clients Team Sport DM, S.L - 019" at bounding box center [788, 41] width 1450 height 35
